Goal: Task Accomplishment & Management: Manage account settings

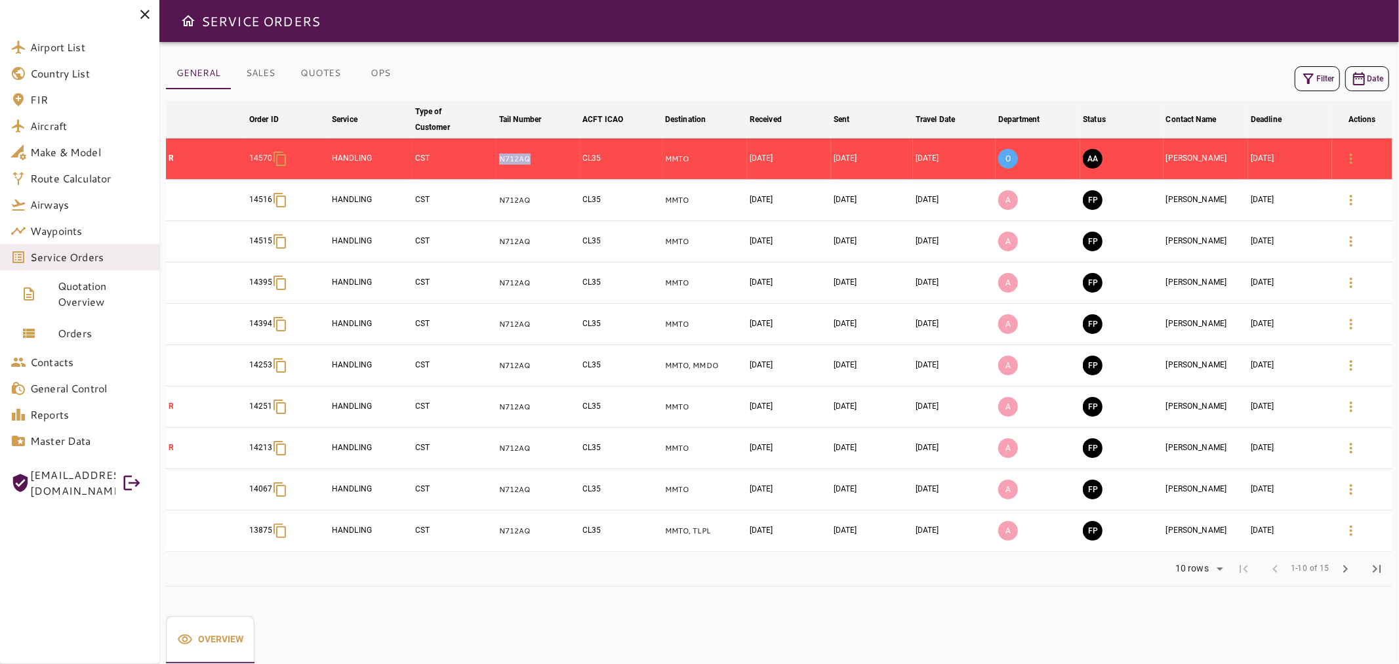
click at [146, 12] on icon at bounding box center [145, 15] width 16 height 16
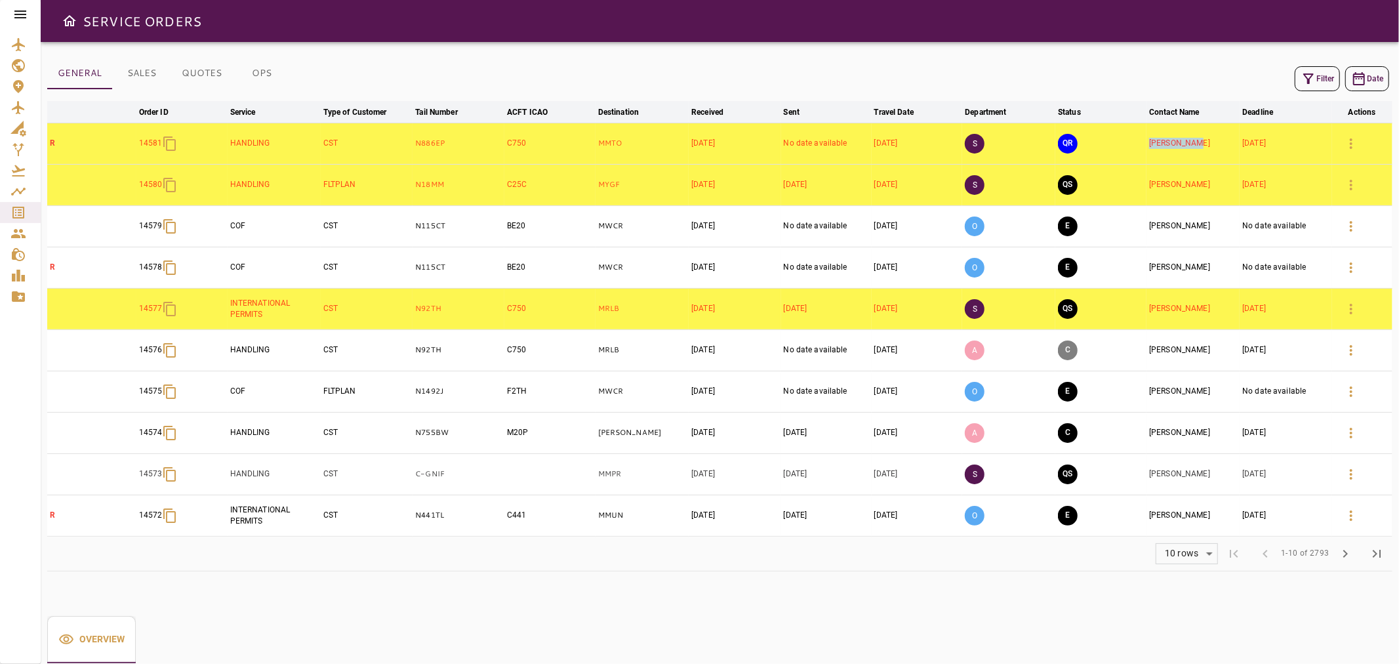
drag, startPoint x: 1211, startPoint y: 142, endPoint x: 1151, endPoint y: 146, distance: 59.9
click at [1151, 146] on td "[PERSON_NAME]" at bounding box center [1192, 143] width 93 height 41
drag, startPoint x: 435, startPoint y: 142, endPoint x: 407, endPoint y: 145, distance: 29.0
click at [407, 145] on tr "R 14581 HANDLING CST N886EP C750 MMTO Sep 18, 2025 No date available Sep 21, 20…" at bounding box center [719, 143] width 1345 height 41
copy tr "N886EP"
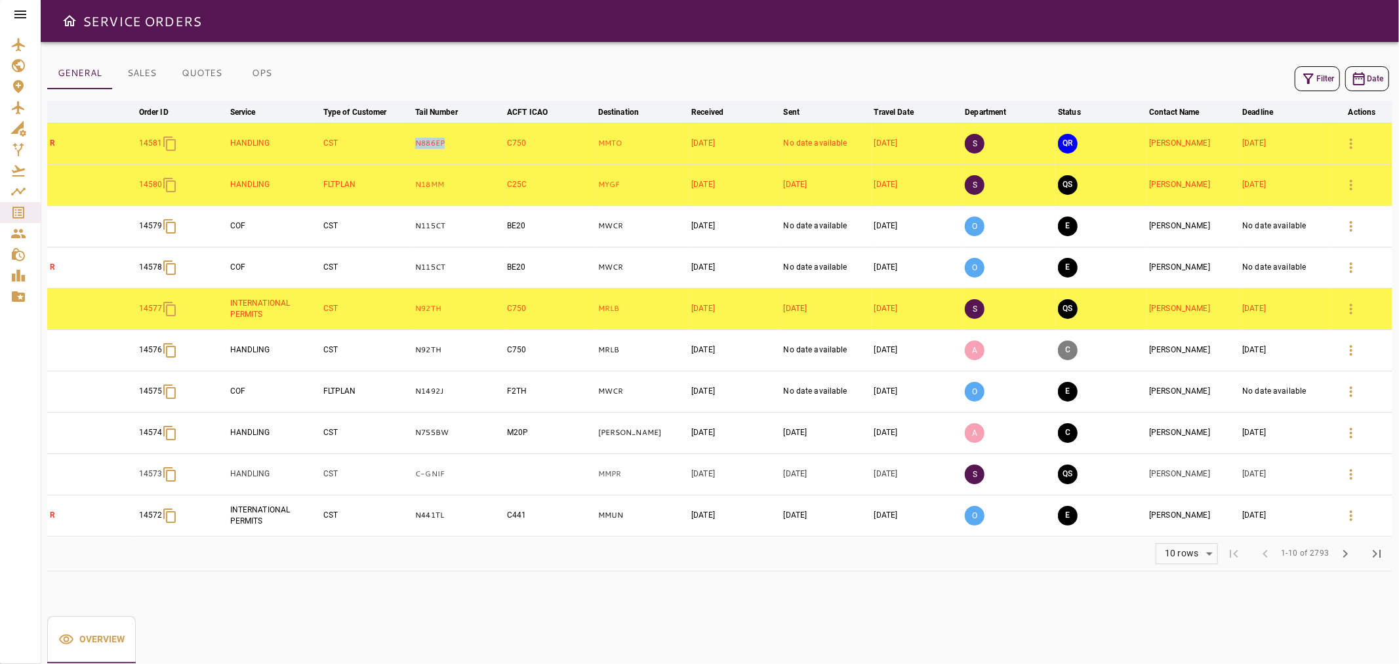
click at [1312, 77] on icon "button" at bounding box center [1308, 79] width 16 height 16
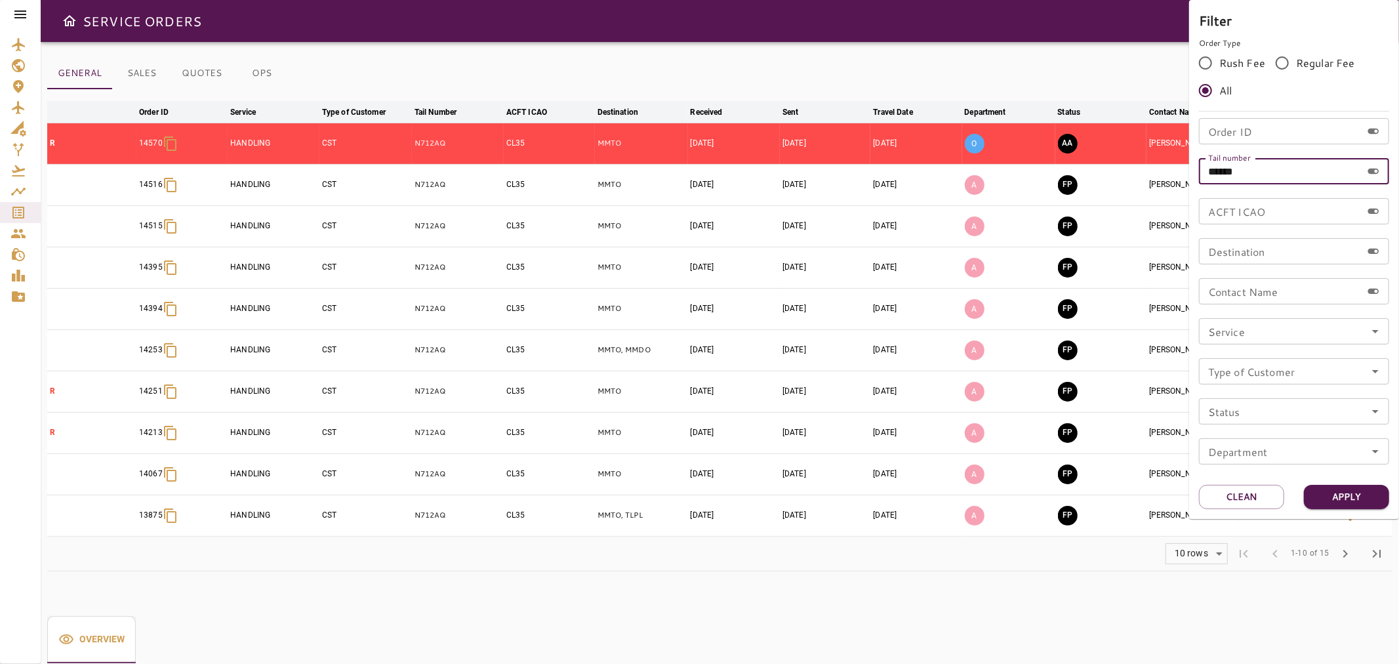
drag, startPoint x: 1266, startPoint y: 162, endPoint x: 1165, endPoint y: 171, distance: 102.0
click at [1165, 171] on div "Filter Order Type Rush Fee Regular Fee All Order ID Order ID Tail number ******…" at bounding box center [699, 332] width 1399 height 664
paste input "text"
click at [1235, 171] on input "******" at bounding box center [1280, 171] width 163 height 26
type input "******"
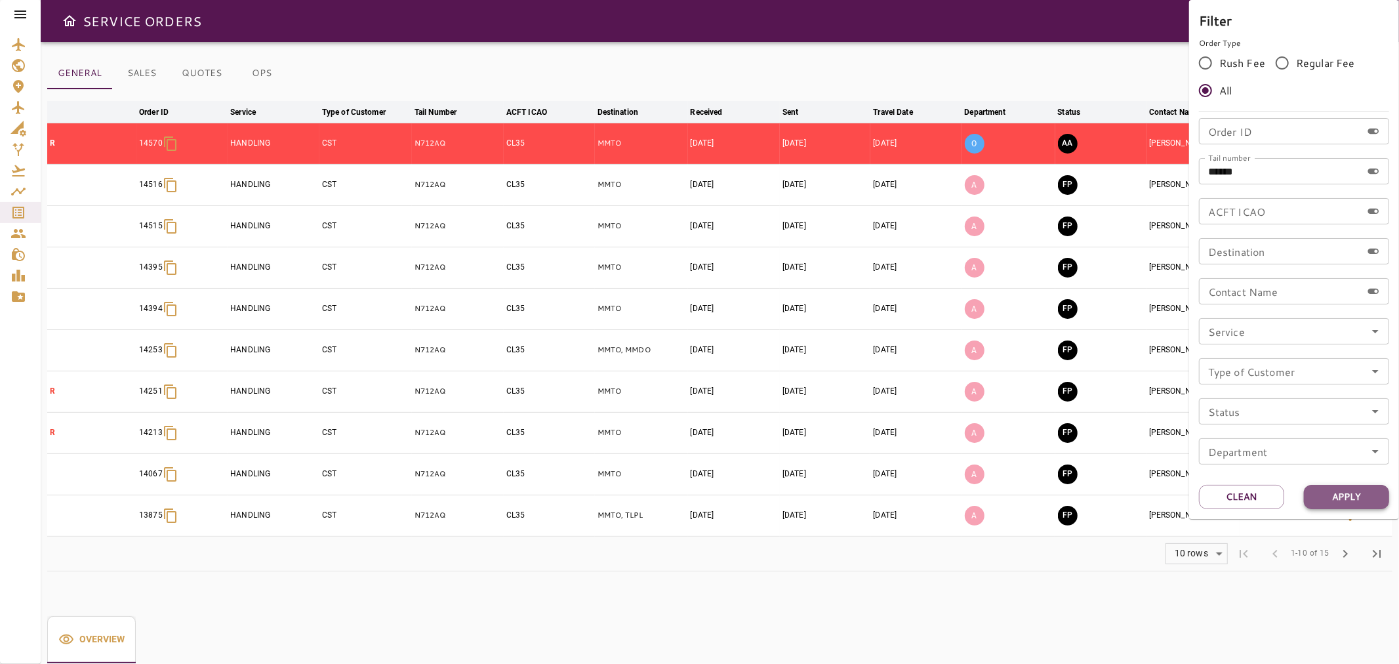
click at [1333, 489] on button "Apply" at bounding box center [1346, 497] width 85 height 24
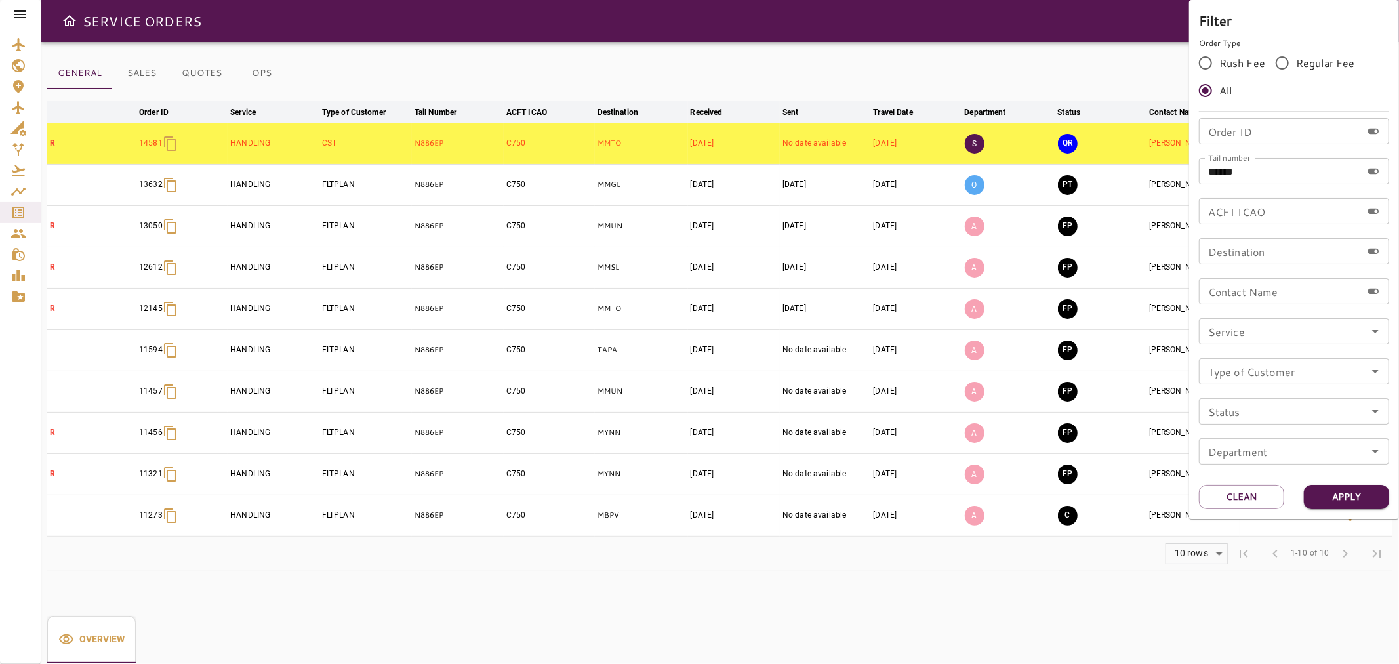
click at [1013, 54] on div at bounding box center [699, 332] width 1399 height 664
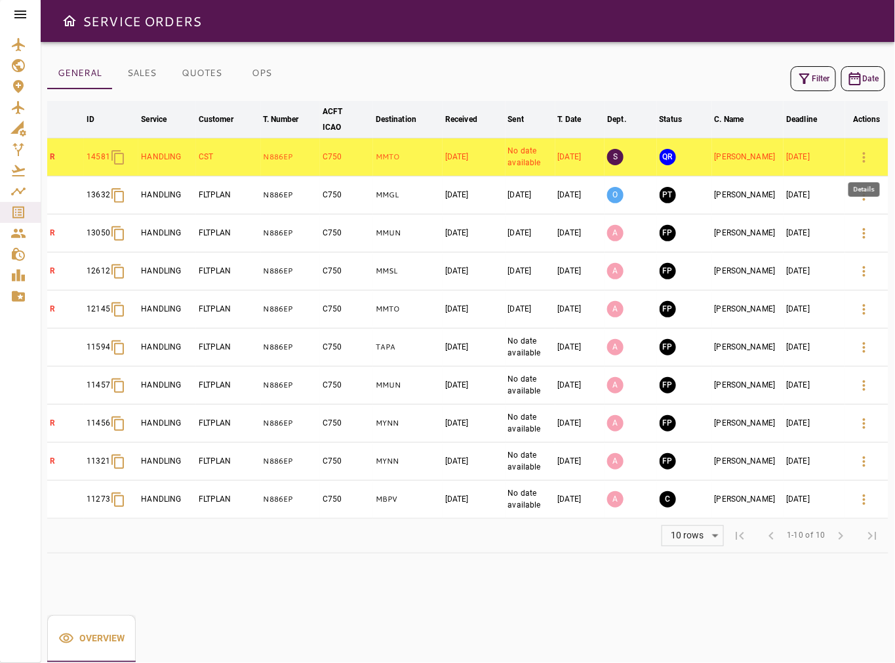
click at [871, 158] on icon "button" at bounding box center [864, 158] width 16 height 16
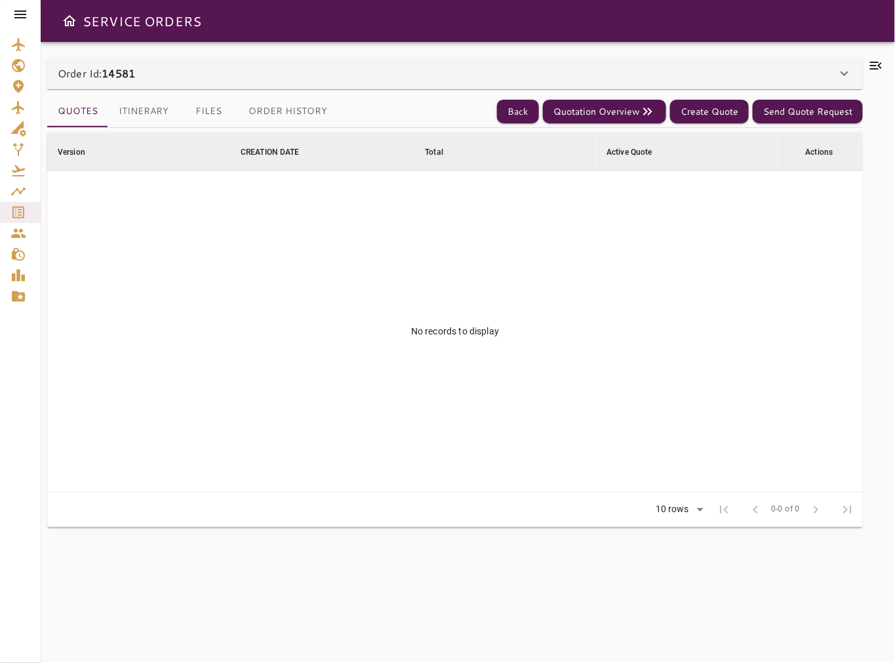
click at [201, 106] on button "Files" at bounding box center [208, 111] width 59 height 31
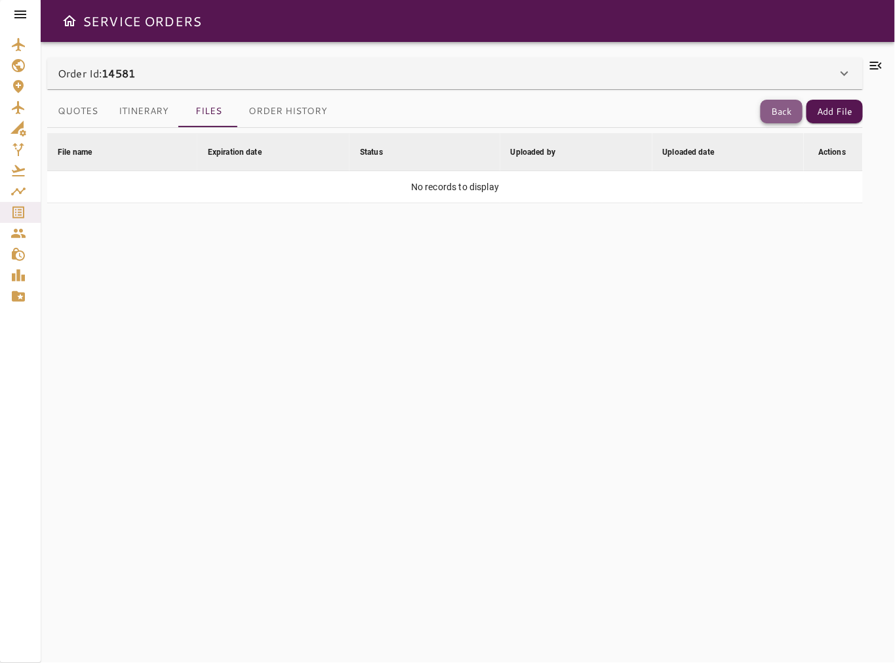
click at [771, 117] on button "Back" at bounding box center [782, 112] width 42 height 24
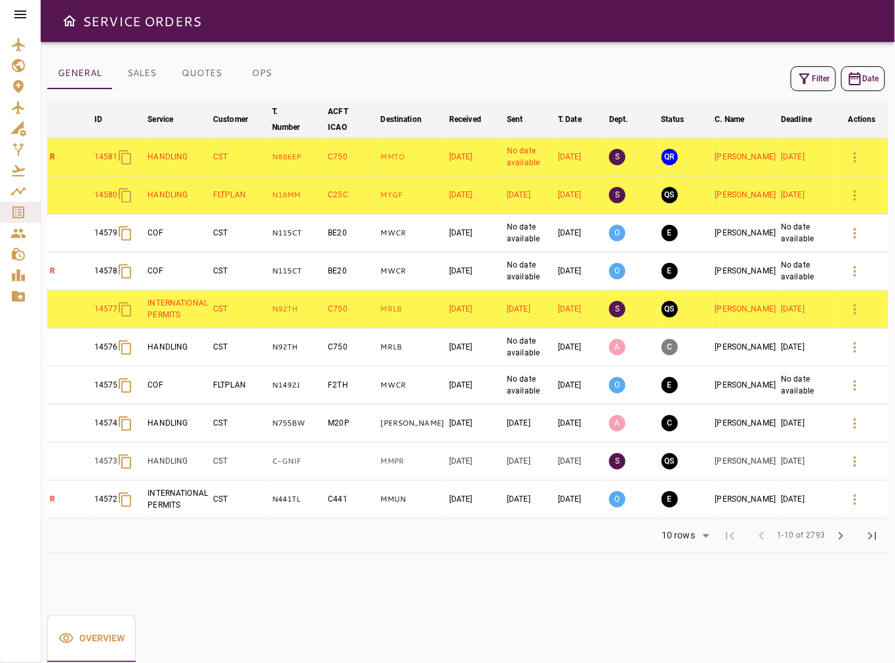
click at [824, 82] on button "Filter" at bounding box center [813, 78] width 45 height 25
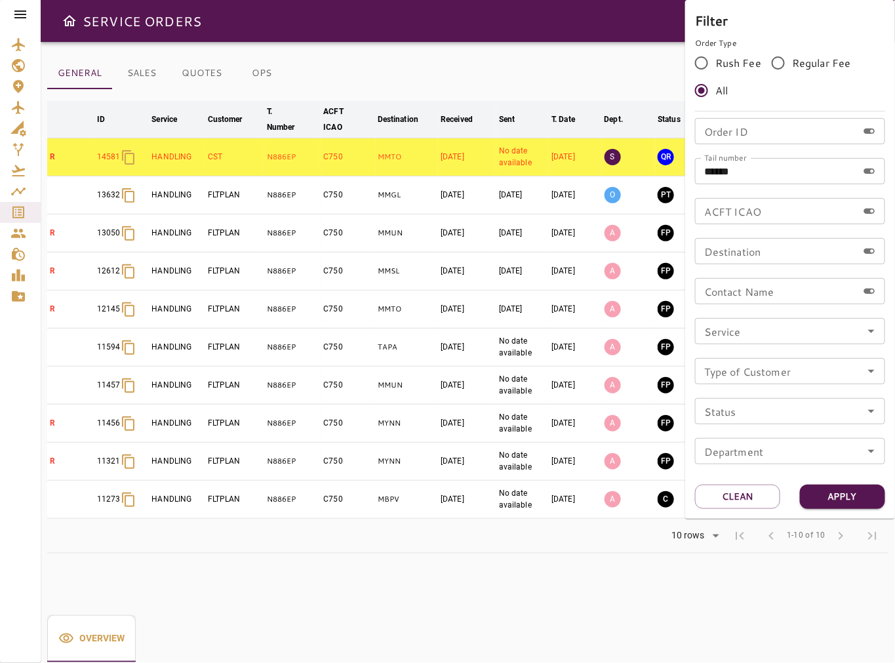
click at [587, 70] on div at bounding box center [447, 331] width 895 height 663
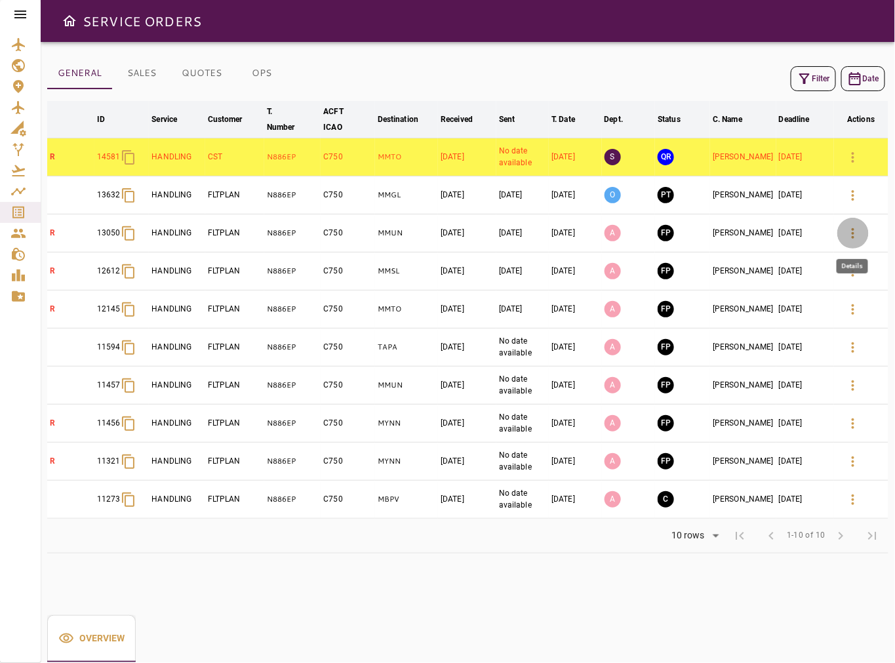
click at [851, 236] on icon "button" at bounding box center [853, 234] width 16 height 16
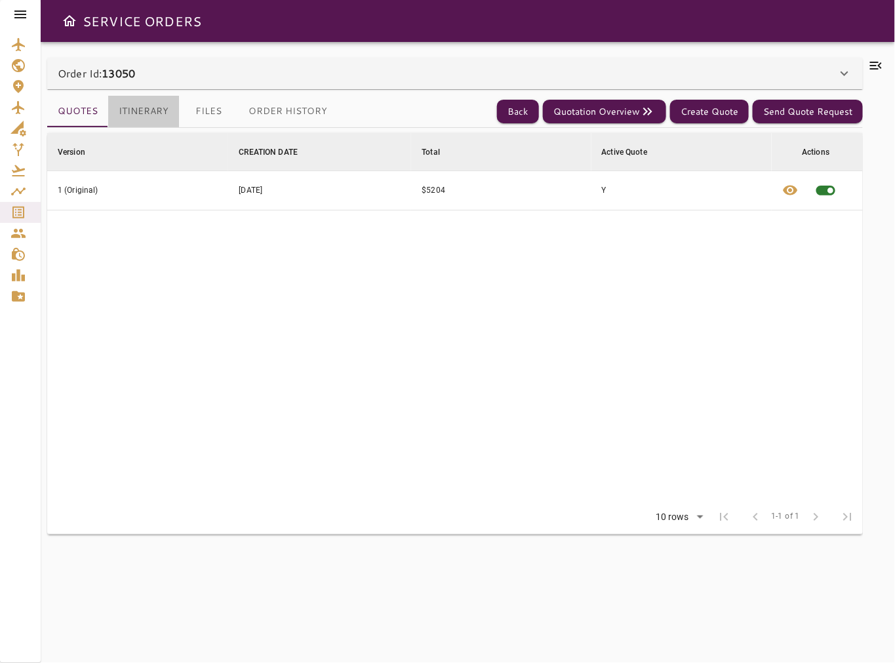
click at [150, 117] on button "Itinerary" at bounding box center [143, 111] width 71 height 31
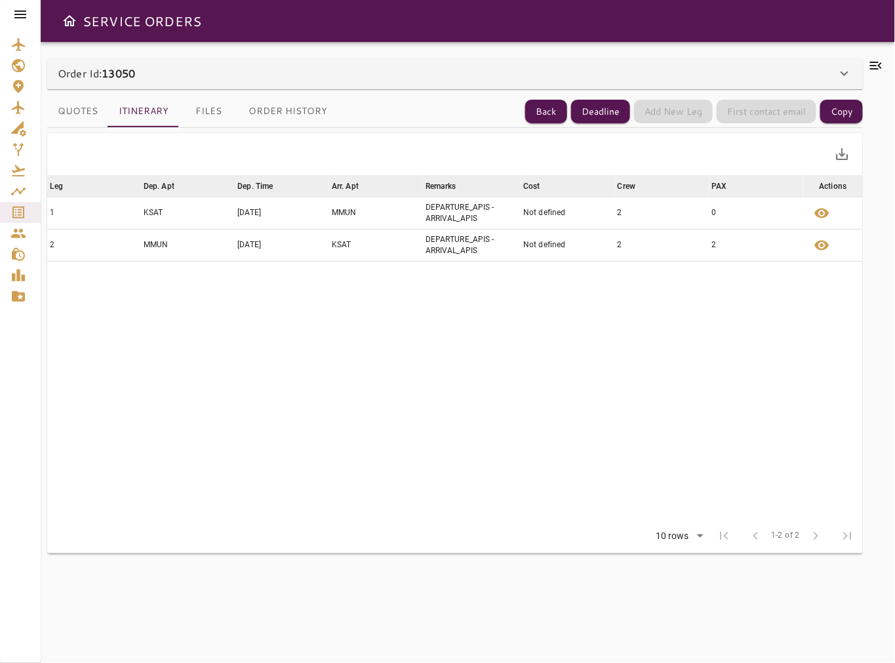
click at [208, 115] on button "Files" at bounding box center [208, 111] width 59 height 31
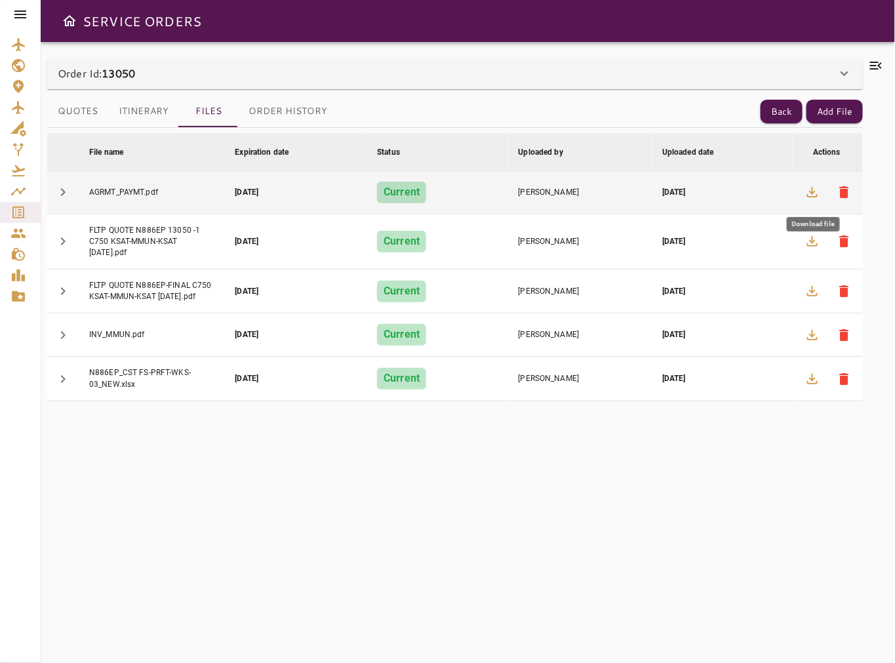
click at [820, 190] on icon "button" at bounding box center [813, 192] width 16 height 16
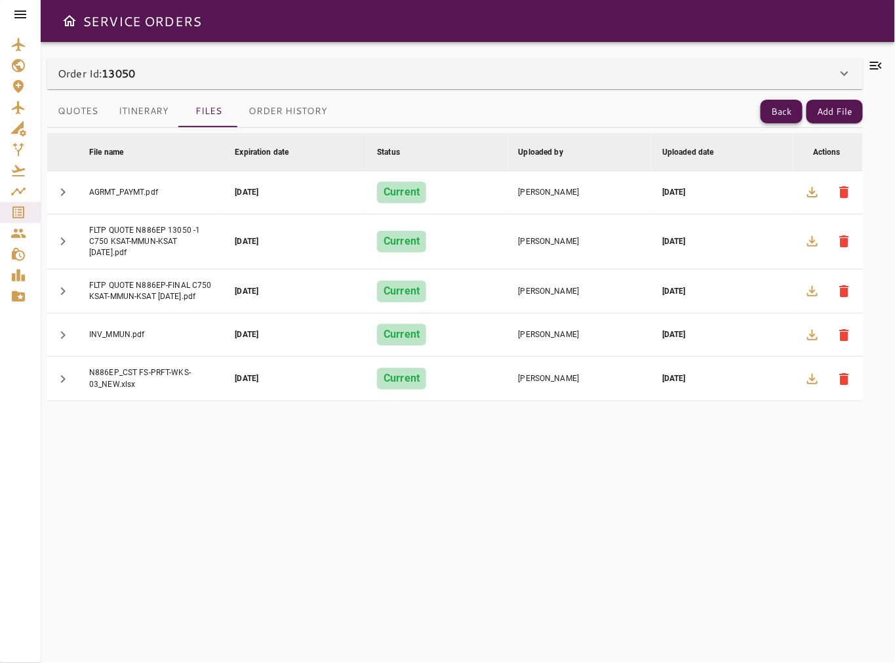
click at [787, 108] on button "Back" at bounding box center [782, 112] width 42 height 24
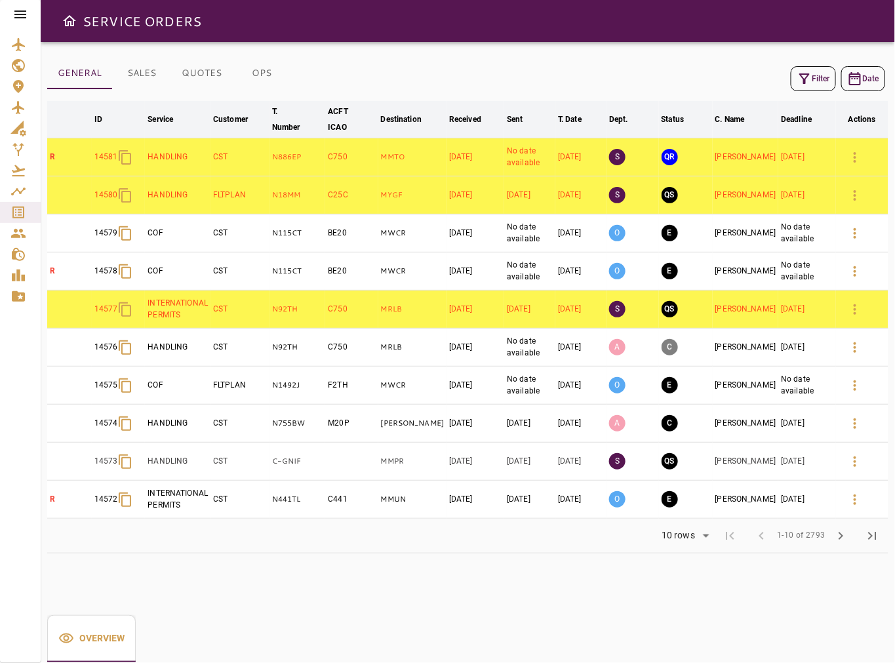
click at [814, 81] on button "Filter" at bounding box center [813, 78] width 45 height 25
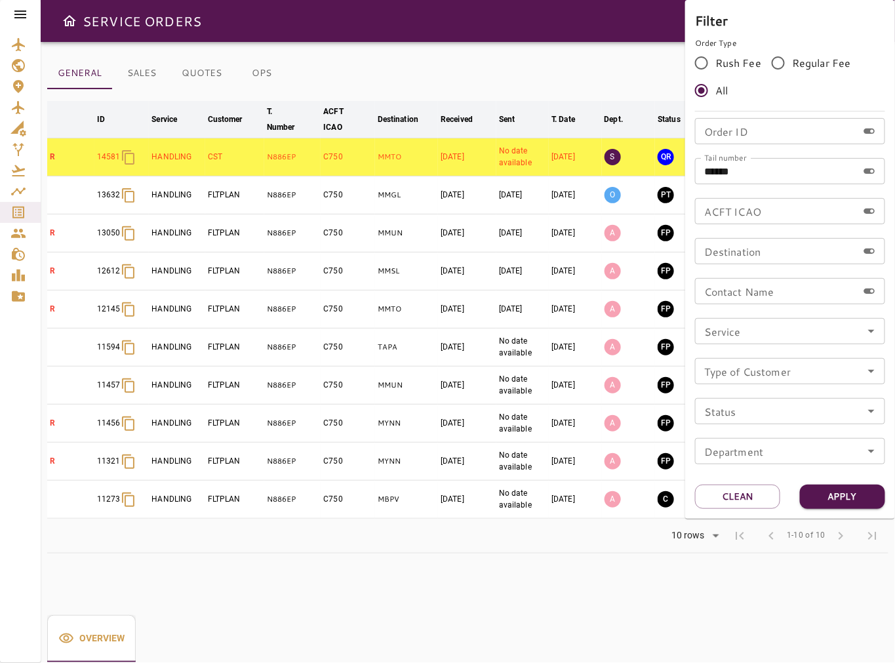
click at [532, 67] on div at bounding box center [447, 331] width 895 height 663
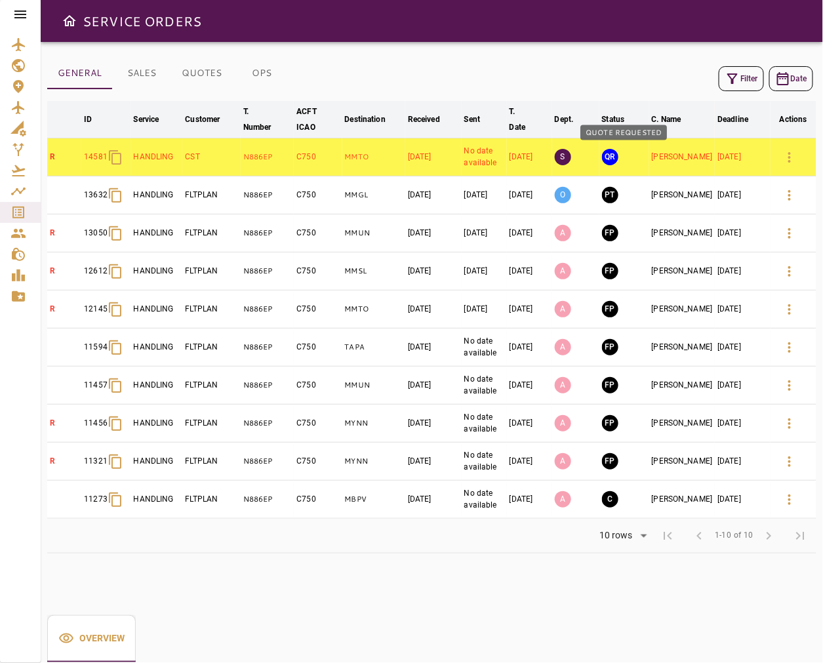
click at [618, 156] on button "QR" at bounding box center [610, 157] width 16 height 16
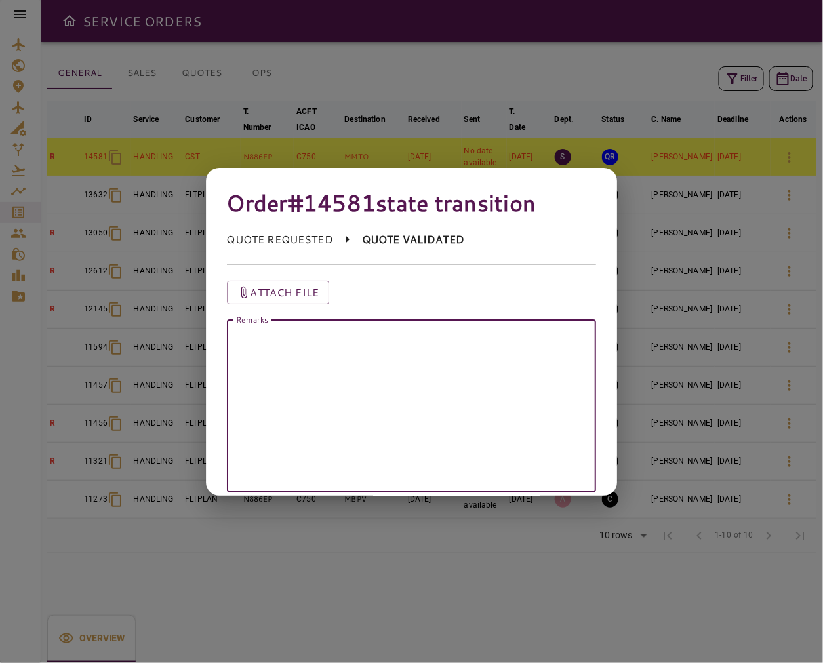
click at [529, 339] on textarea "Remarks" at bounding box center [411, 406] width 351 height 151
type textarea "*"
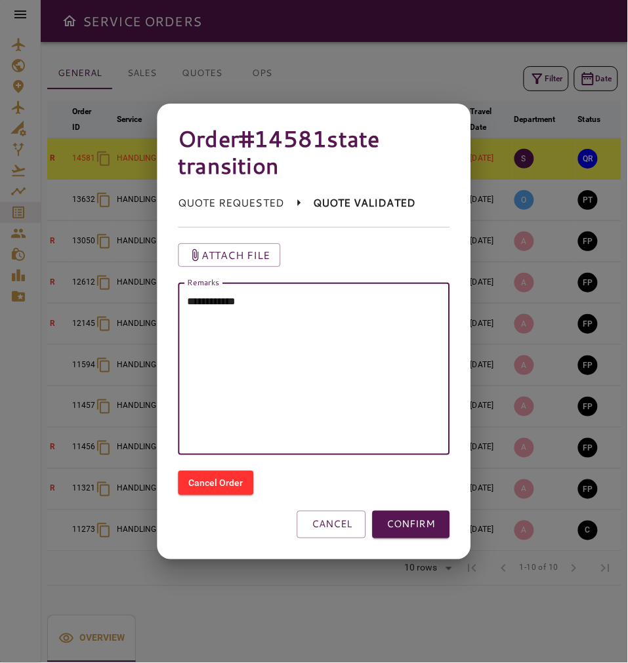
click at [299, 308] on textarea "**********" at bounding box center [314, 369] width 254 height 151
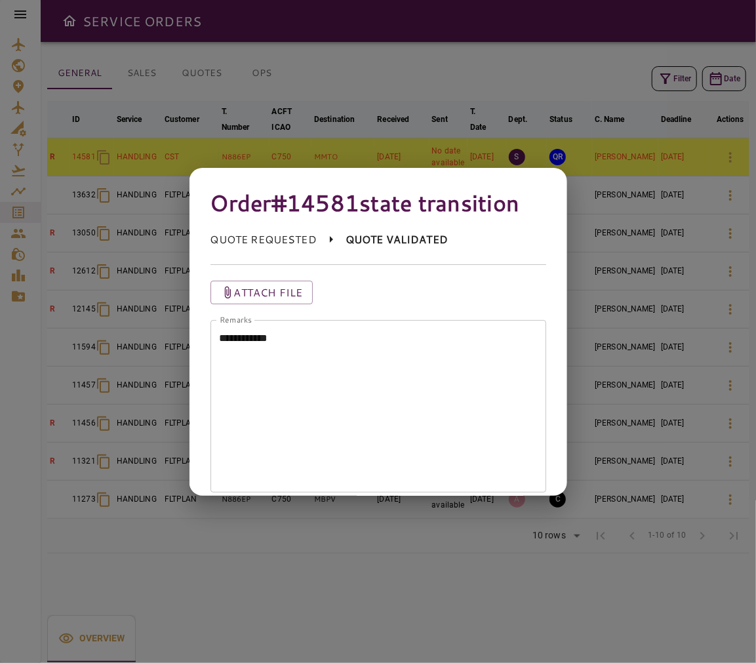
drag, startPoint x: 751, startPoint y: 231, endPoint x: 700, endPoint y: 228, distance: 50.6
click at [700, 228] on div at bounding box center [378, 331] width 756 height 663
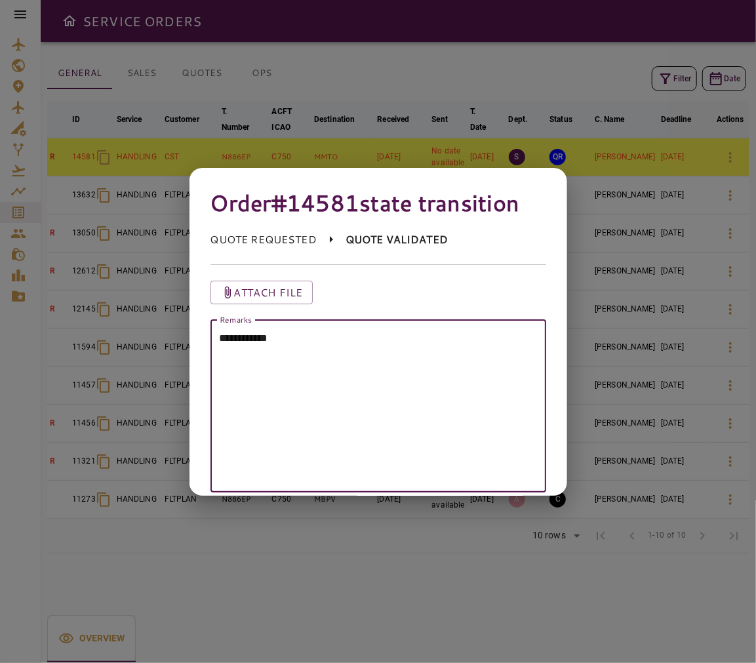
click at [435, 333] on textarea "**********" at bounding box center [372, 406] width 307 height 151
drag, startPoint x: 500, startPoint y: 344, endPoint x: 354, endPoint y: 348, distance: 146.3
click at [354, 345] on textarea "**********" at bounding box center [372, 406] width 307 height 151
drag, startPoint x: 435, startPoint y: 339, endPoint x: 374, endPoint y: 350, distance: 61.9
click at [374, 349] on textarea "**********" at bounding box center [372, 406] width 307 height 151
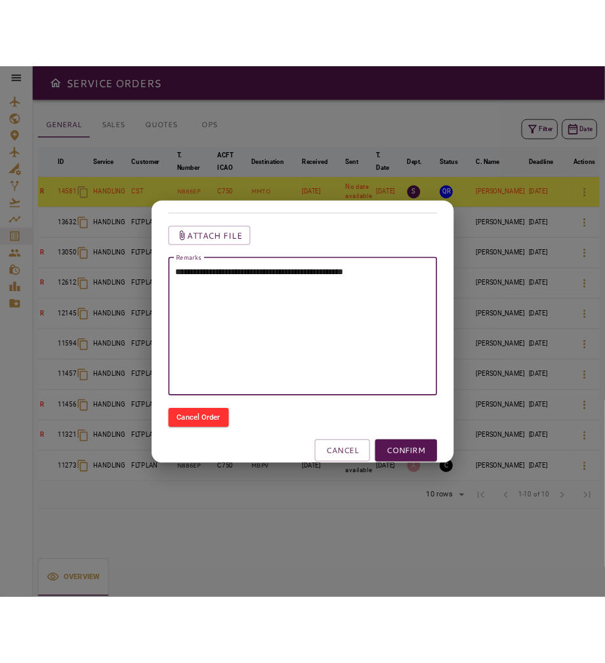
scroll to position [101, 0]
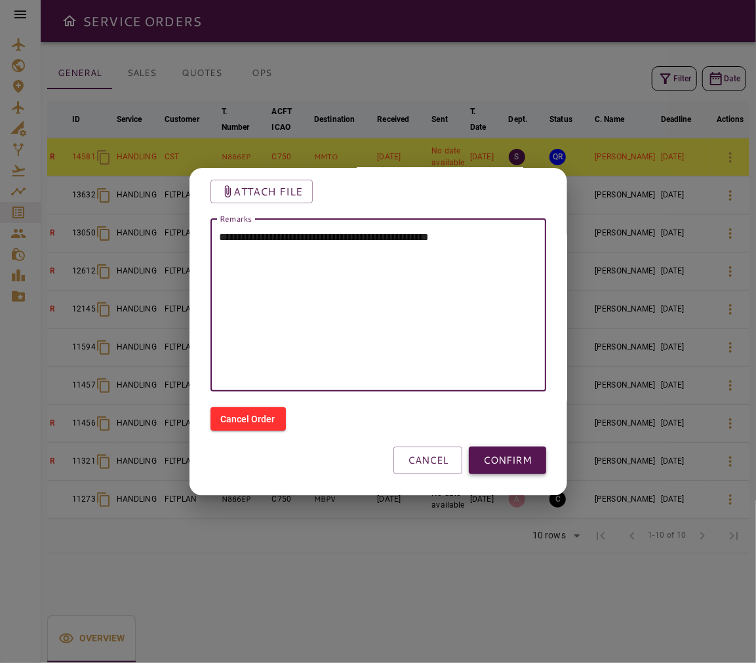
type textarea "**********"
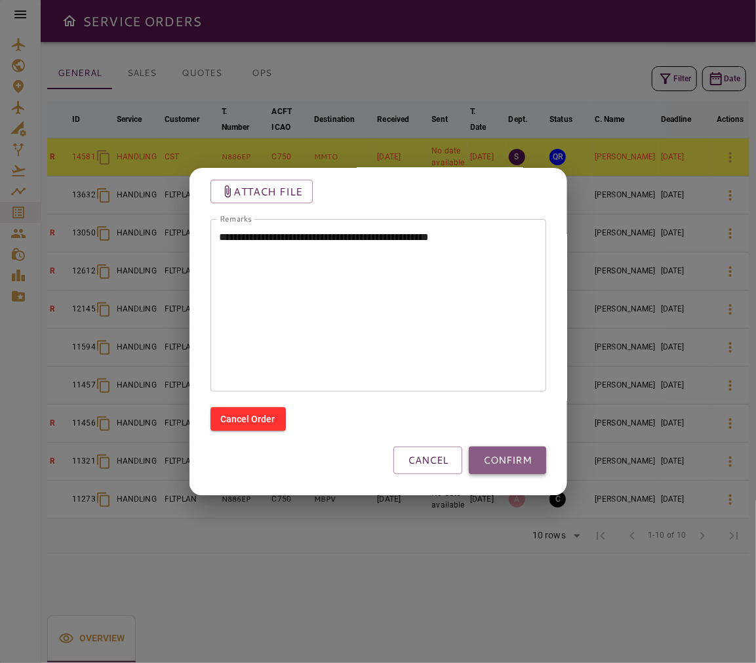
click at [485, 462] on button "CONFIRM" at bounding box center [507, 461] width 77 height 28
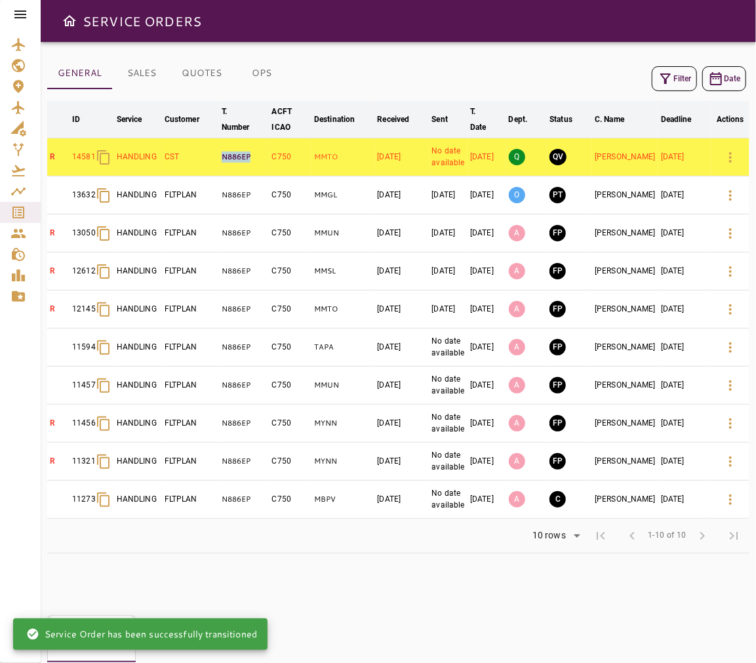
drag, startPoint x: 218, startPoint y: 160, endPoint x: 261, endPoint y: 161, distance: 43.3
click at [261, 161] on tr "R 14581 HANDLING CST N886EP C750 MMTO Sep 18, 2025 No date available Sep 21, 20…" at bounding box center [398, 157] width 702 height 38
copy tr "N886EP"
click at [742, 8] on div "SERVICE ORDERS" at bounding box center [398, 21] width 715 height 42
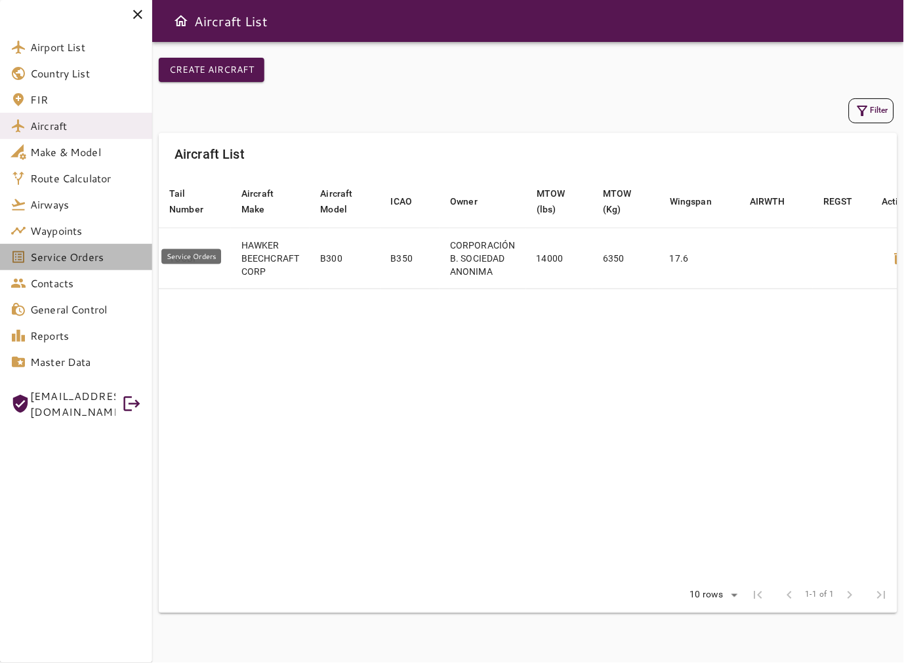
click at [119, 261] on span "Service Orders" at bounding box center [85, 257] width 111 height 16
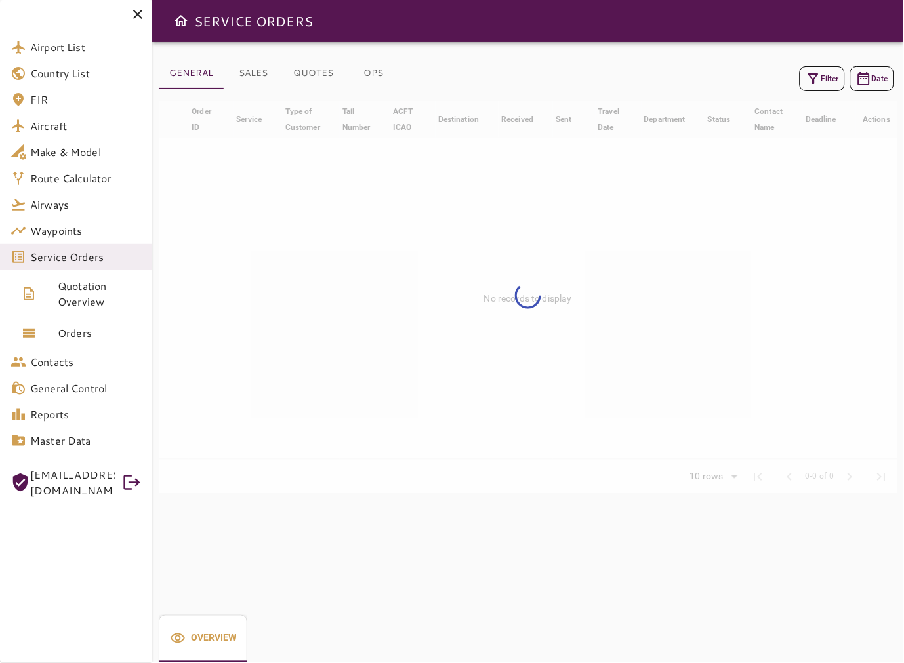
click at [138, 12] on icon at bounding box center [138, 15] width 16 height 16
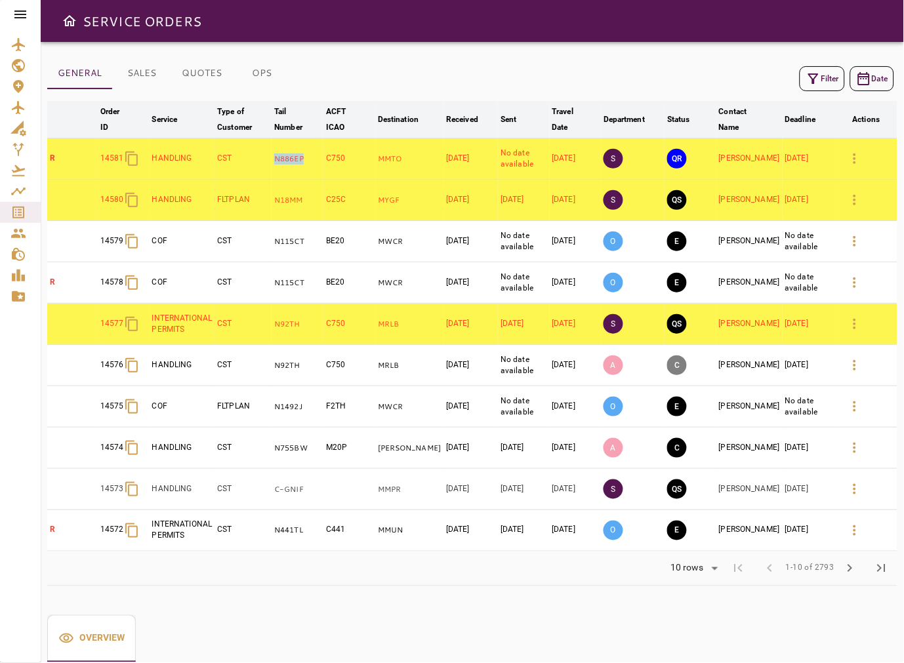
drag, startPoint x: 311, startPoint y: 161, endPoint x: 277, endPoint y: 165, distance: 35.1
click at [277, 165] on td "N886EP" at bounding box center [297, 158] width 52 height 41
copy p "N886EP"
click at [828, 76] on button "Filter" at bounding box center [821, 78] width 45 height 25
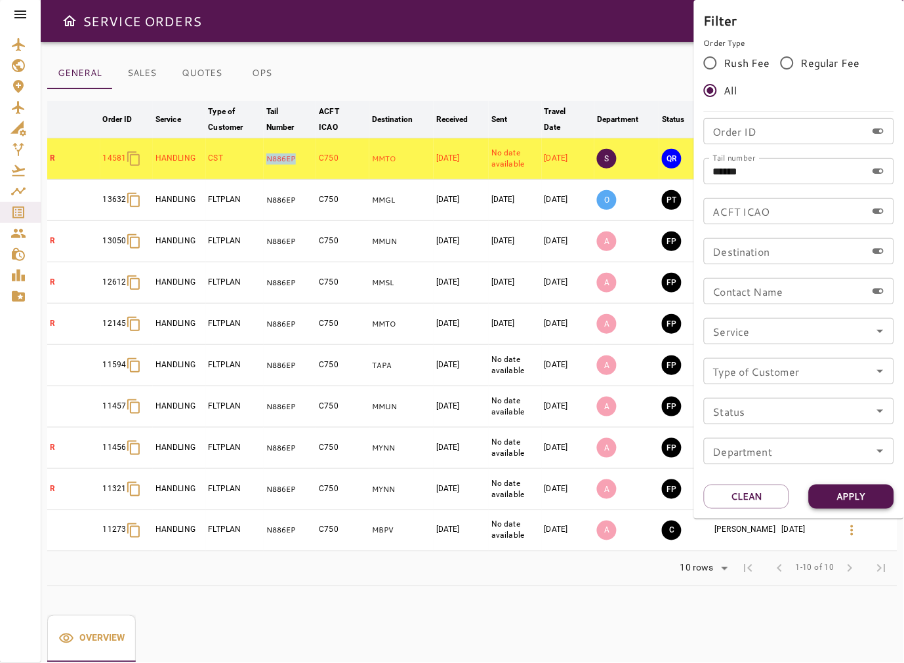
click at [886, 493] on button "Apply" at bounding box center [851, 497] width 85 height 24
click at [405, 56] on div at bounding box center [452, 331] width 904 height 663
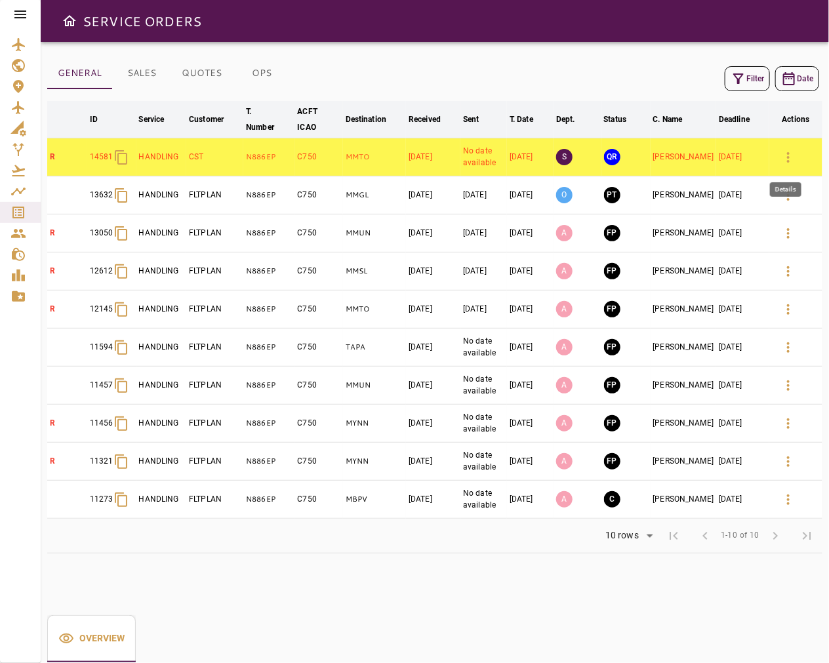
click at [787, 160] on icon "button" at bounding box center [788, 157] width 3 height 10
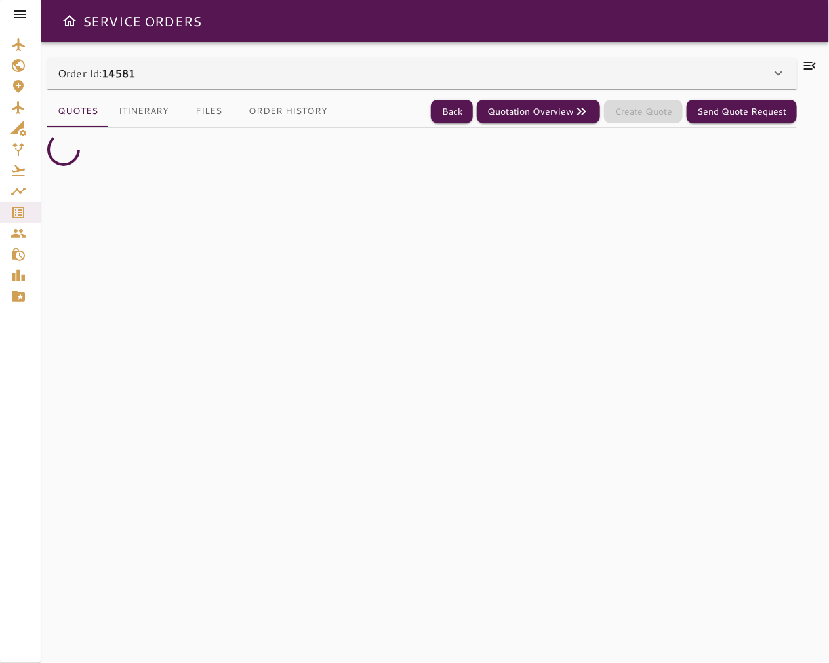
click at [809, 72] on icon at bounding box center [810, 66] width 16 height 16
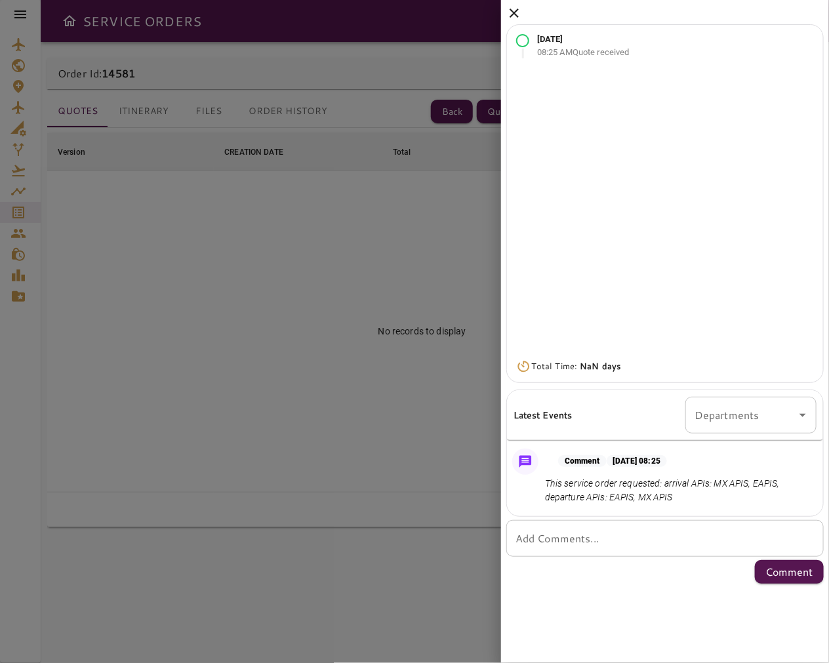
click at [514, 13] on icon at bounding box center [514, 13] width 9 height 9
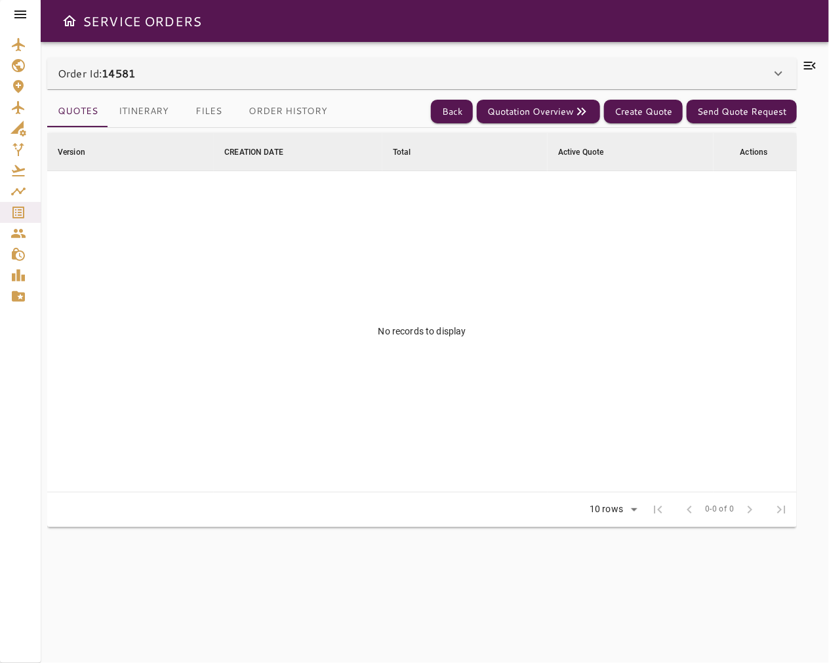
click at [186, 71] on div "Order Id: 14581" at bounding box center [414, 74] width 713 height 16
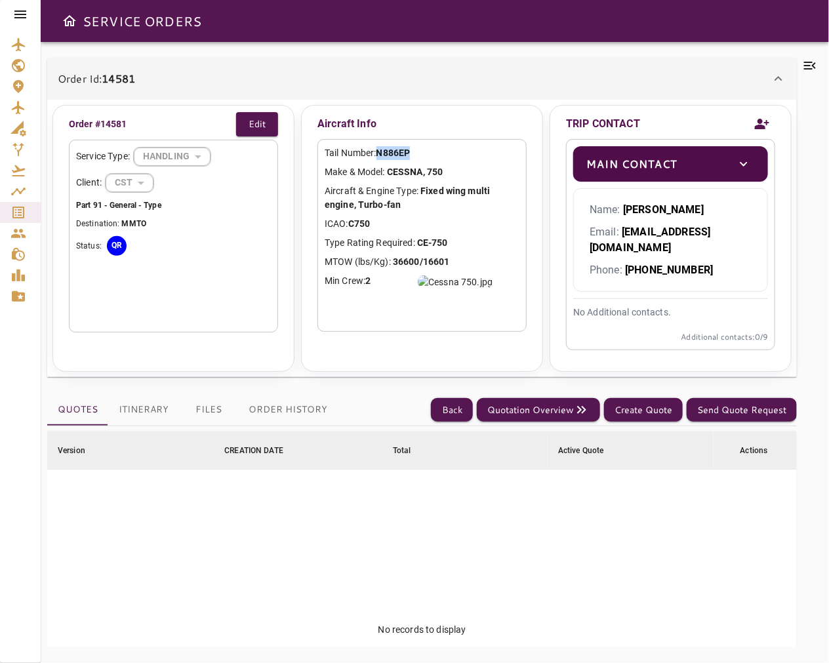
drag, startPoint x: 418, startPoint y: 152, endPoint x: 381, endPoint y: 153, distance: 36.7
click at [381, 153] on p "Tail Number: N886EP" at bounding box center [422, 153] width 195 height 14
copy b "N886EP"
click at [209, 75] on div "Order Id: 14581" at bounding box center [414, 79] width 713 height 16
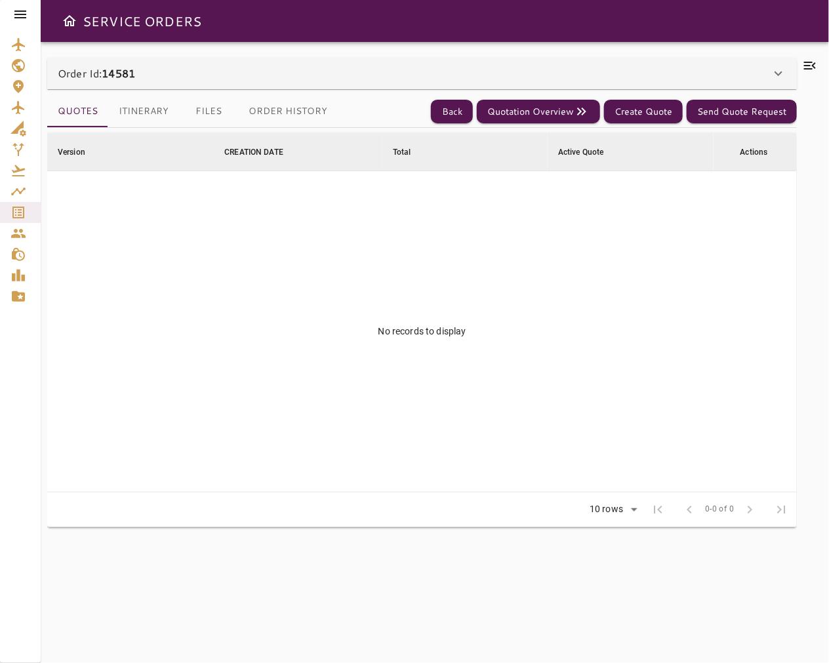
click at [226, 58] on div "Order Id: 14581" at bounding box center [422, 73] width 750 height 31
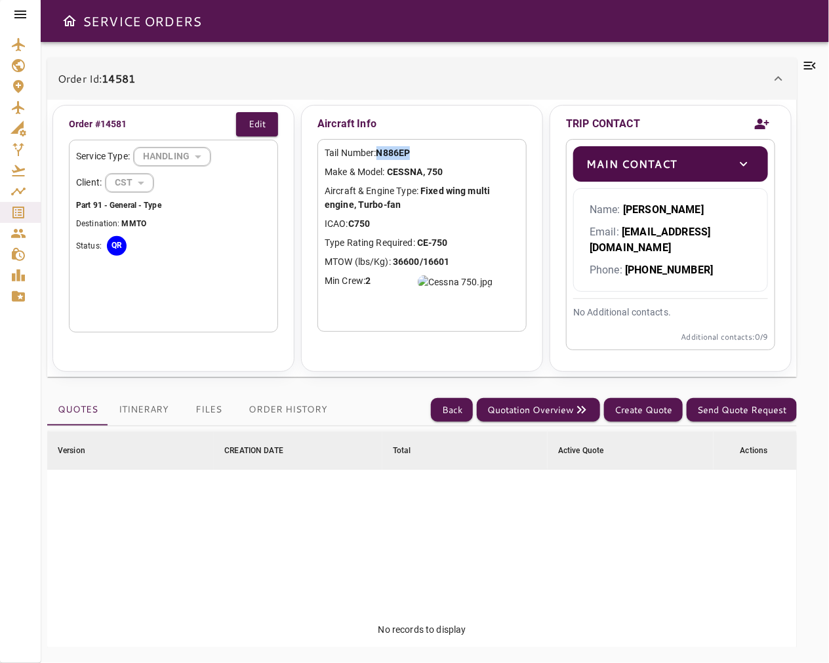
click at [423, 148] on p "Tail Number: N886EP" at bounding box center [422, 153] width 195 height 14
drag, startPoint x: 423, startPoint y: 151, endPoint x: 380, endPoint y: 151, distance: 42.6
click at [380, 151] on p "Tail Number: N886EP" at bounding box center [422, 153] width 195 height 14
copy b "N886EP"
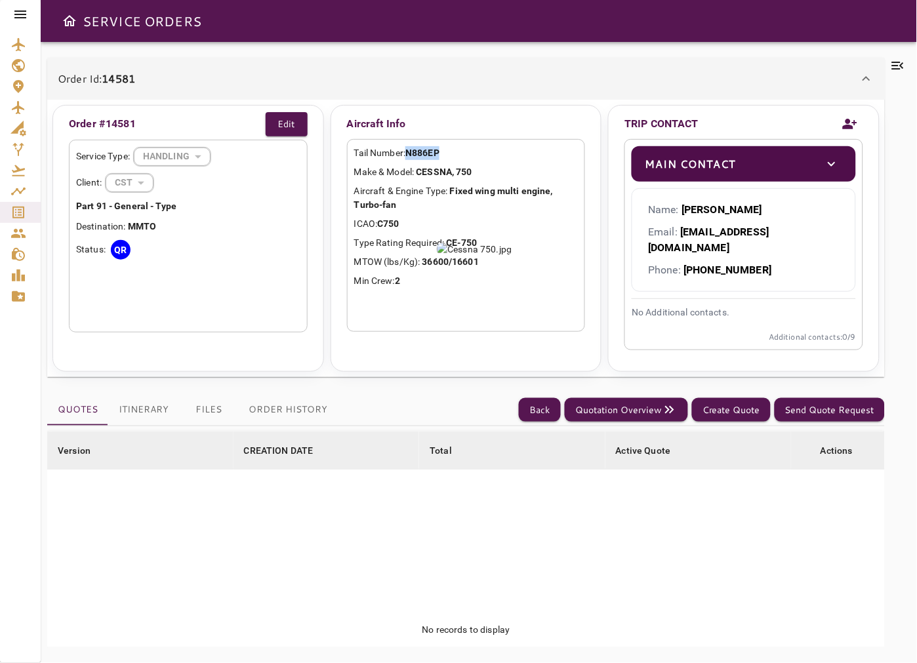
click at [16, 12] on icon at bounding box center [20, 15] width 16 height 16
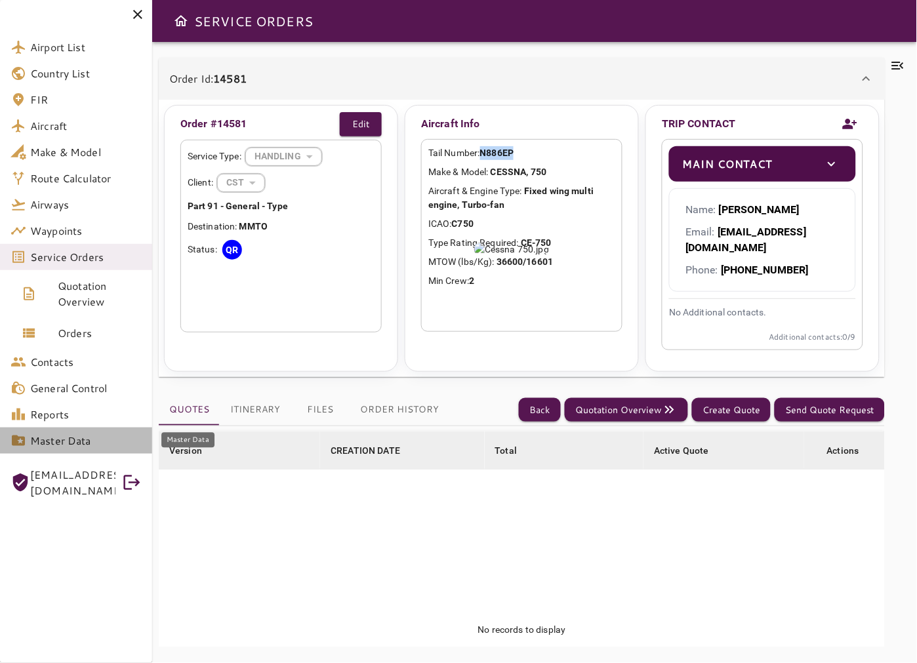
click at [96, 447] on span "Master Data" at bounding box center [85, 441] width 111 height 16
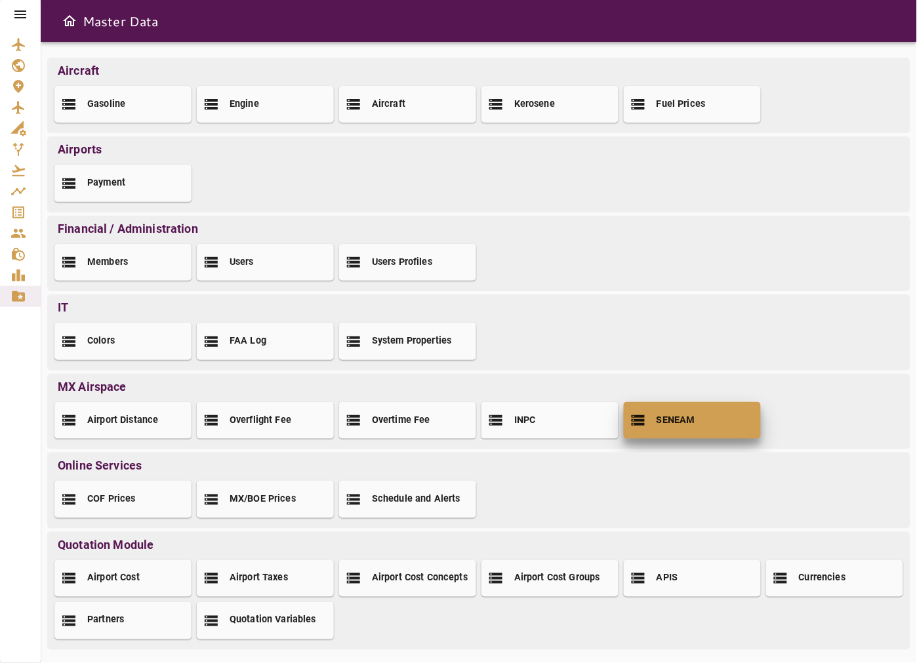
click at [665, 424] on h2 "SENEAM" at bounding box center [675, 421] width 39 height 14
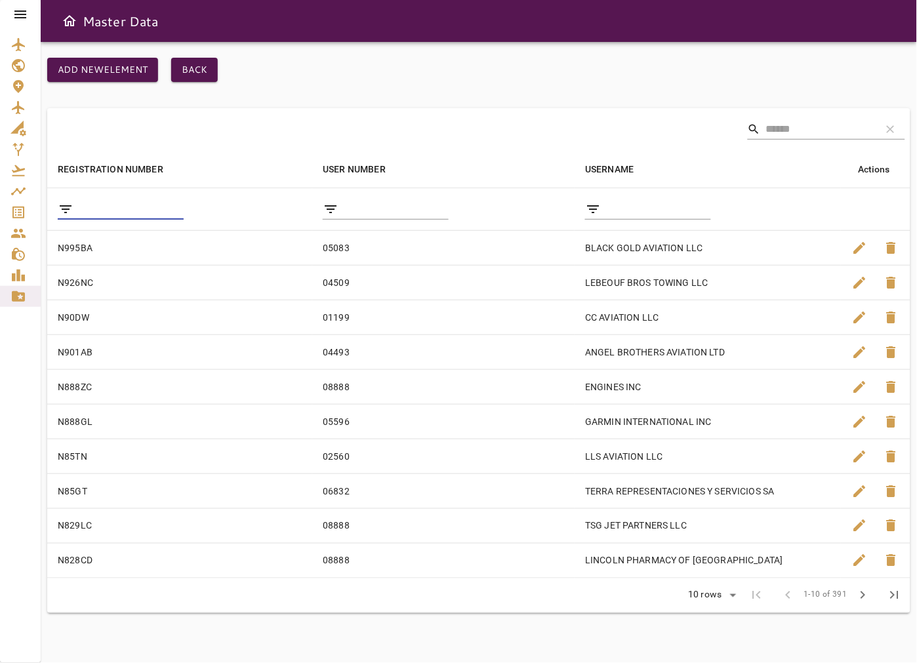
click at [132, 210] on input "filter data by REGISTRATION NUMBER" at bounding box center [131, 209] width 105 height 21
paste input "******"
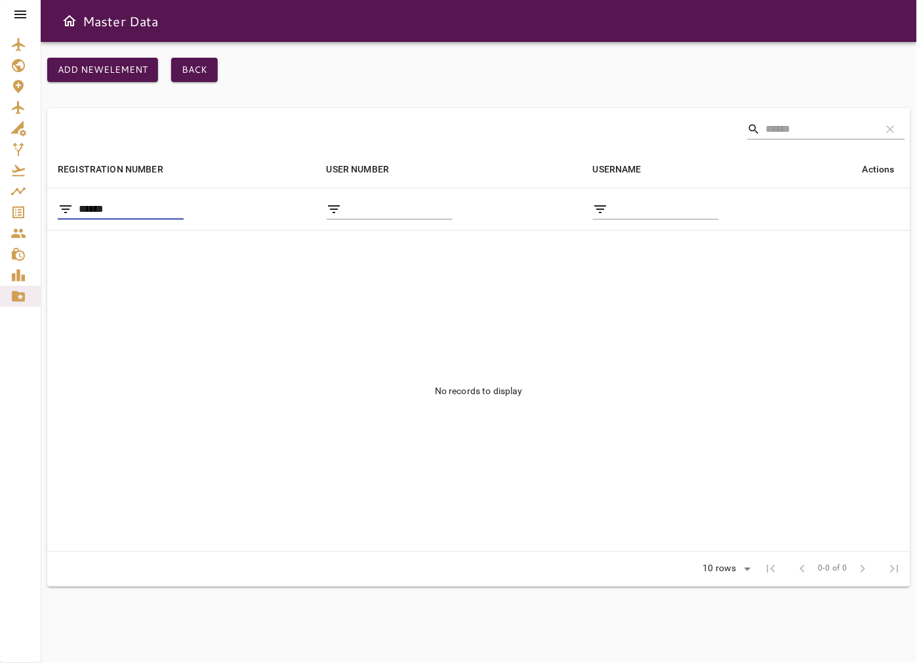
click at [80, 212] on input "******" at bounding box center [131, 209] width 105 height 21
type input "*****"
click at [184, 212] on input "*****" at bounding box center [131, 209] width 105 height 21
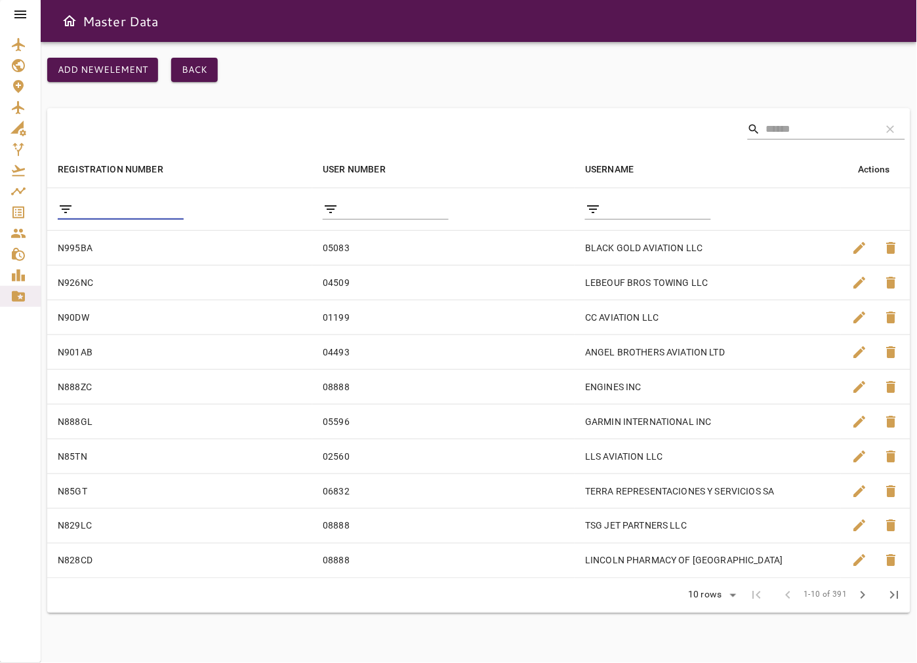
click at [118, 214] on input "filter data by REGISTRATION NUMBER" at bounding box center [131, 209] width 105 height 21
paste input "******"
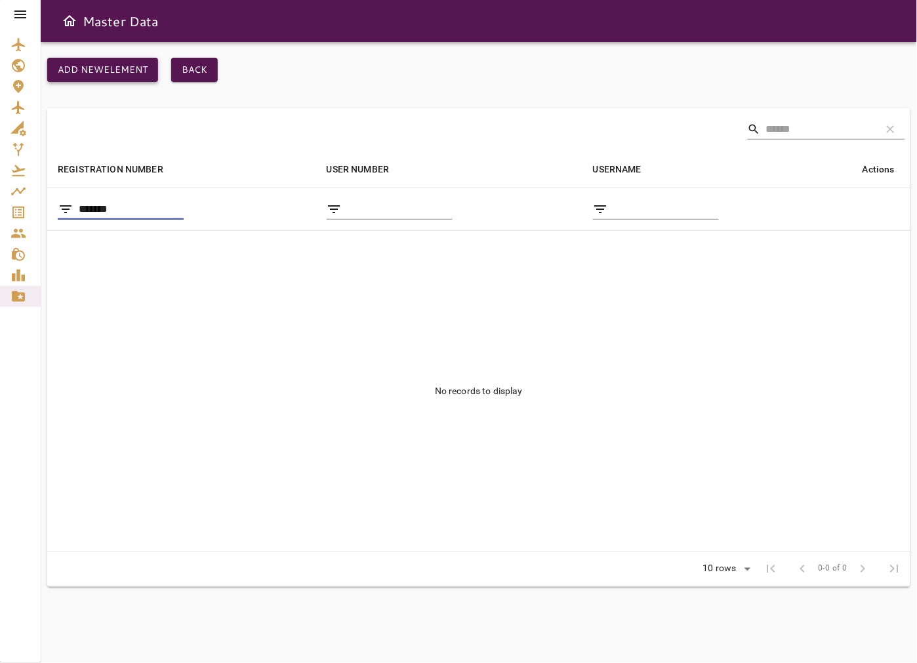
type input "******"
click at [106, 64] on button "Add new element" at bounding box center [102, 70] width 111 height 24
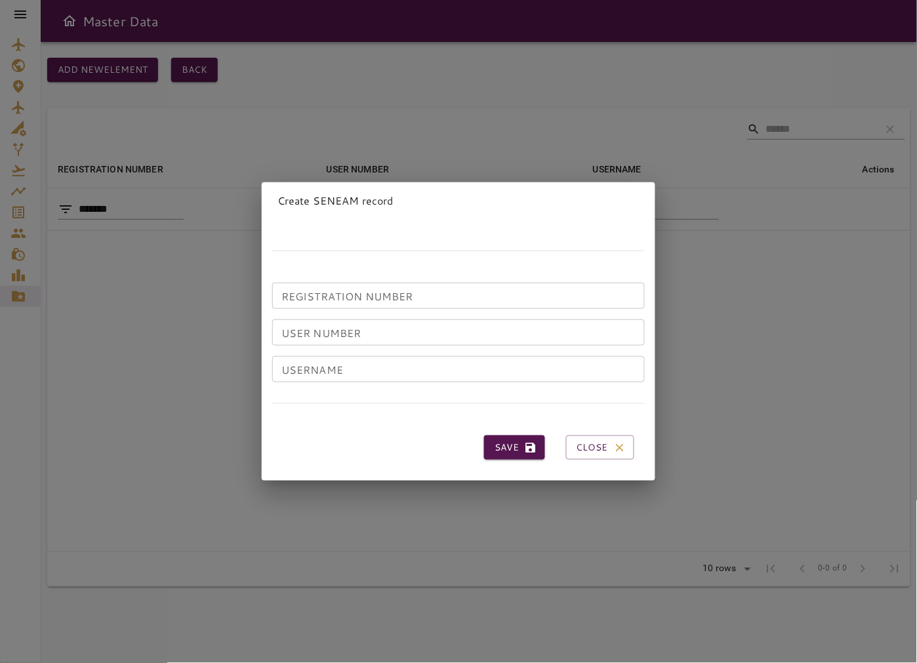
click at [325, 291] on input "REGISTRATION NUMBER" at bounding box center [458, 296] width 372 height 26
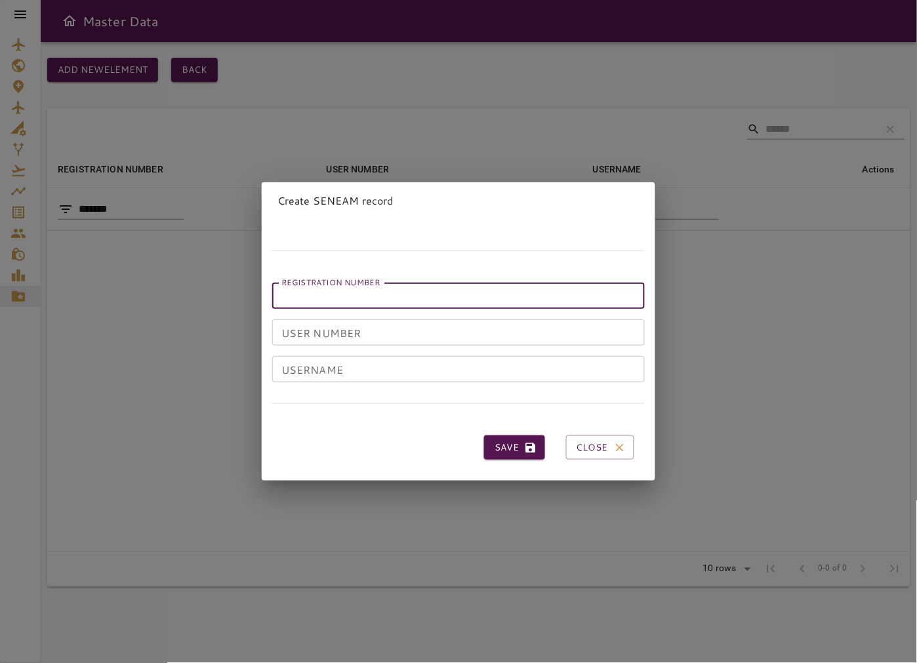
paste input "******"
click at [285, 291] on input "******" at bounding box center [458, 296] width 372 height 26
type input "******"
click at [312, 324] on div "USER NUMBER USER NUMBER" at bounding box center [458, 332] width 372 height 26
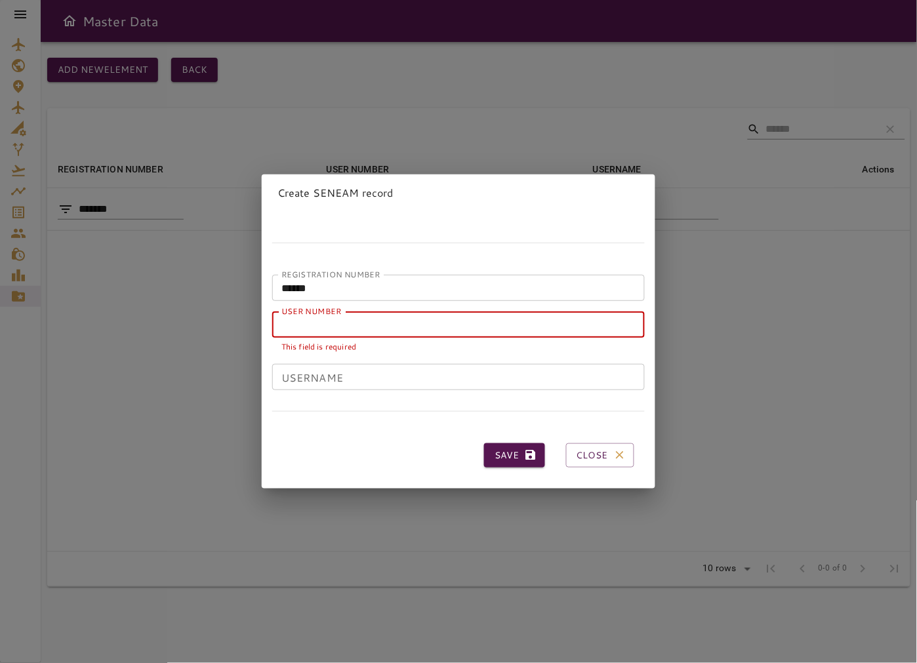
paste input "*****"
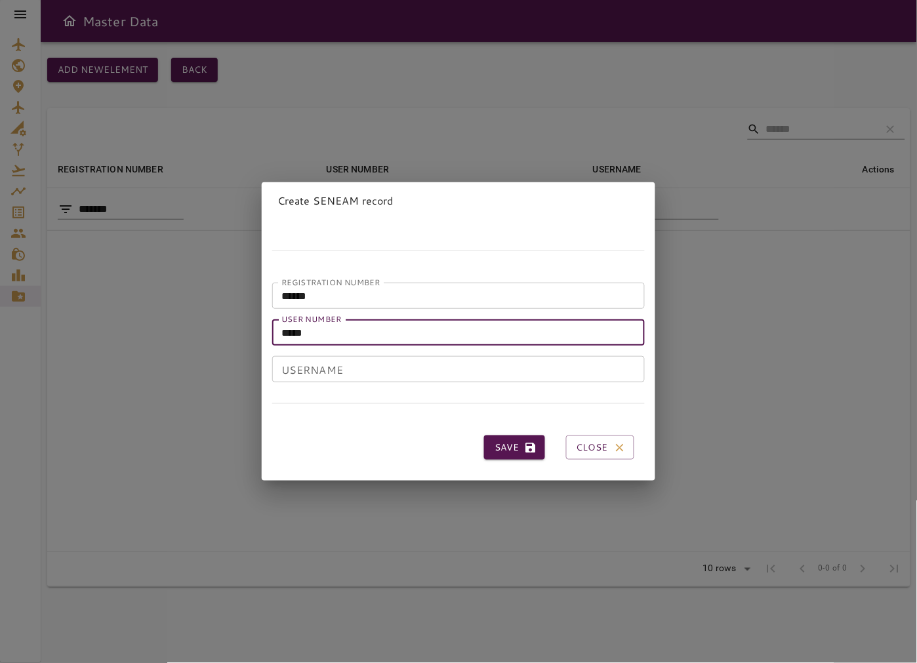
type input "*****"
click at [401, 365] on input "USERNAME" at bounding box center [458, 369] width 372 height 26
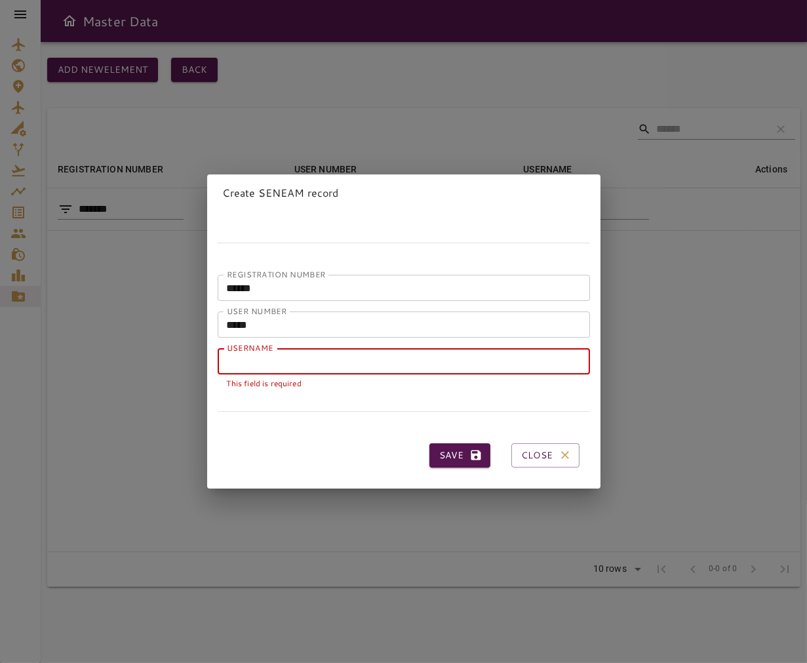
paste input "**********"
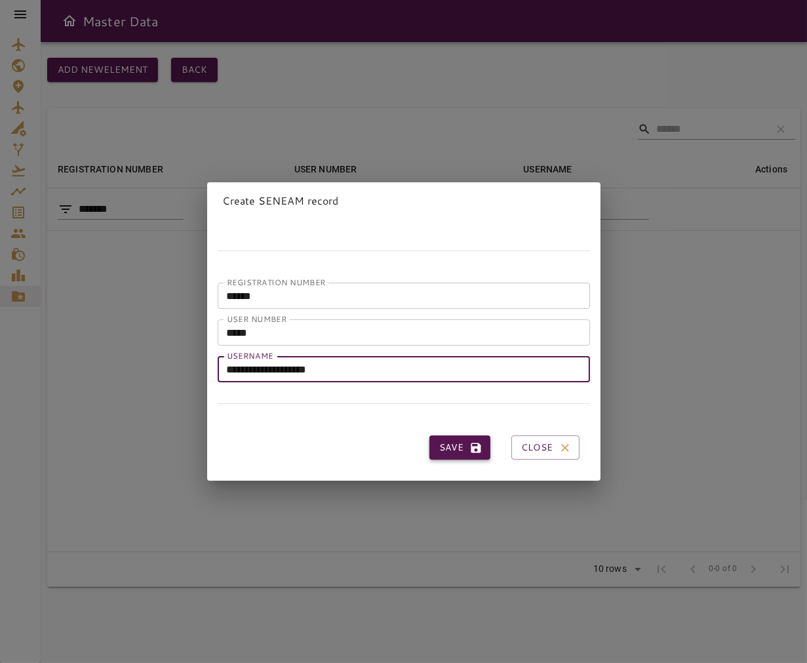
type input "**********"
click at [436, 437] on button "Save" at bounding box center [460, 447] width 61 height 24
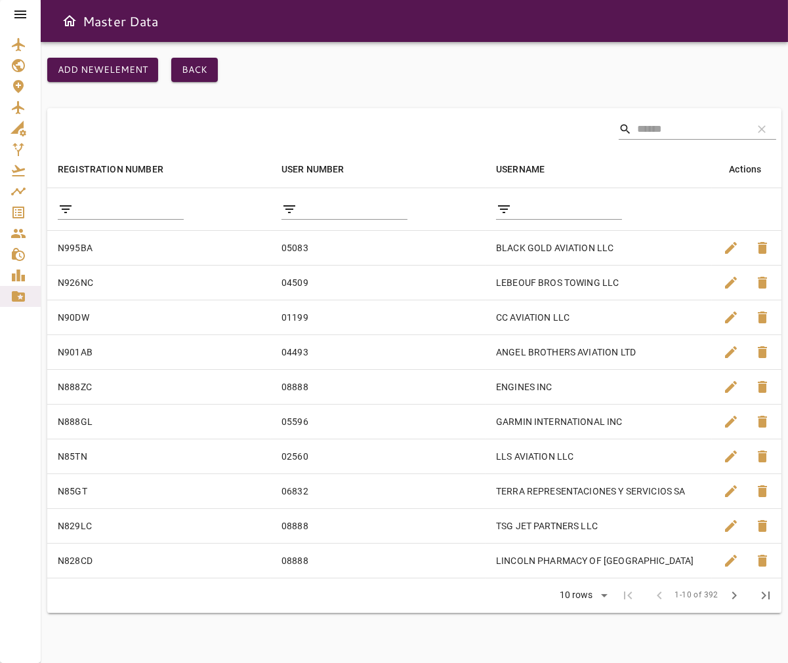
click at [20, 7] on icon at bounding box center [20, 15] width 16 height 16
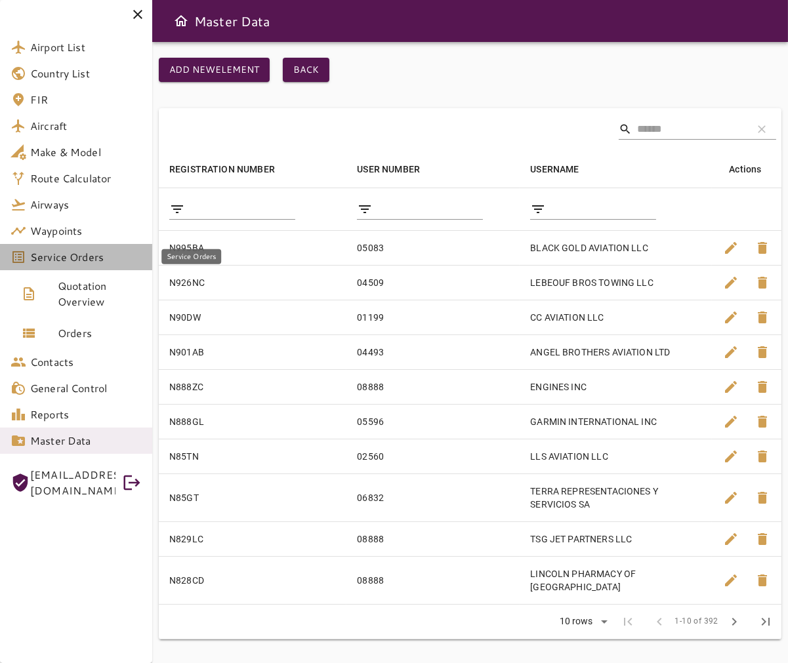
click at [125, 256] on span "Service Orders" at bounding box center [85, 257] width 111 height 16
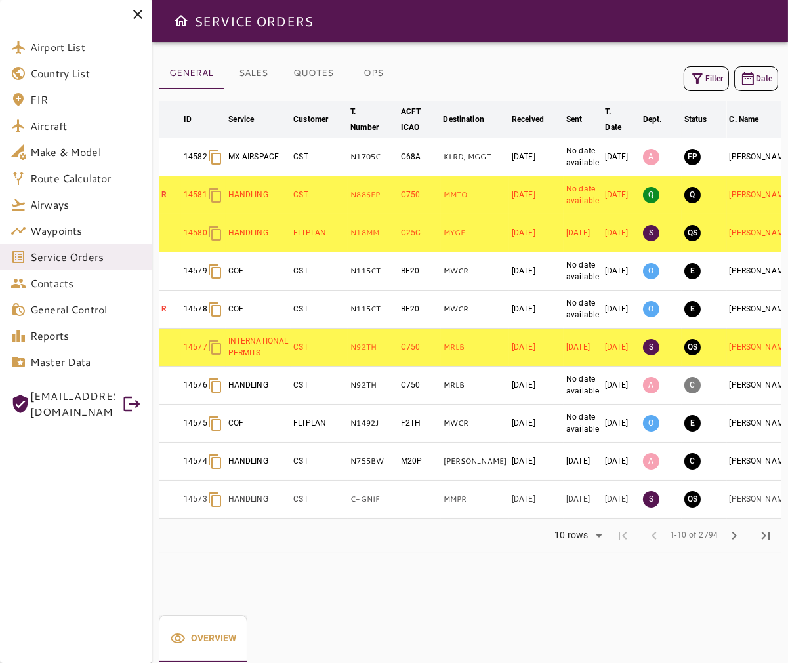
click at [134, 20] on icon at bounding box center [138, 15] width 16 height 16
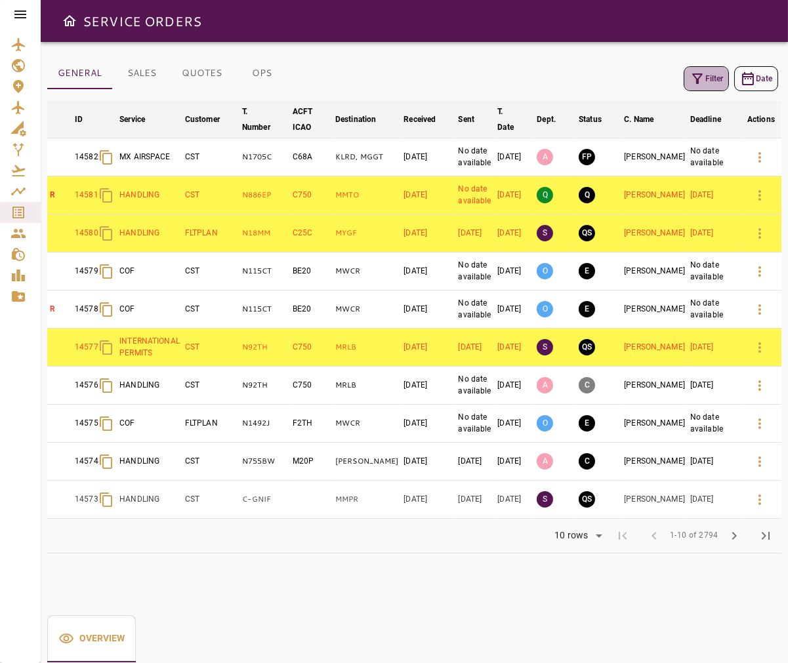
click at [694, 81] on icon "button" at bounding box center [697, 79] width 16 height 16
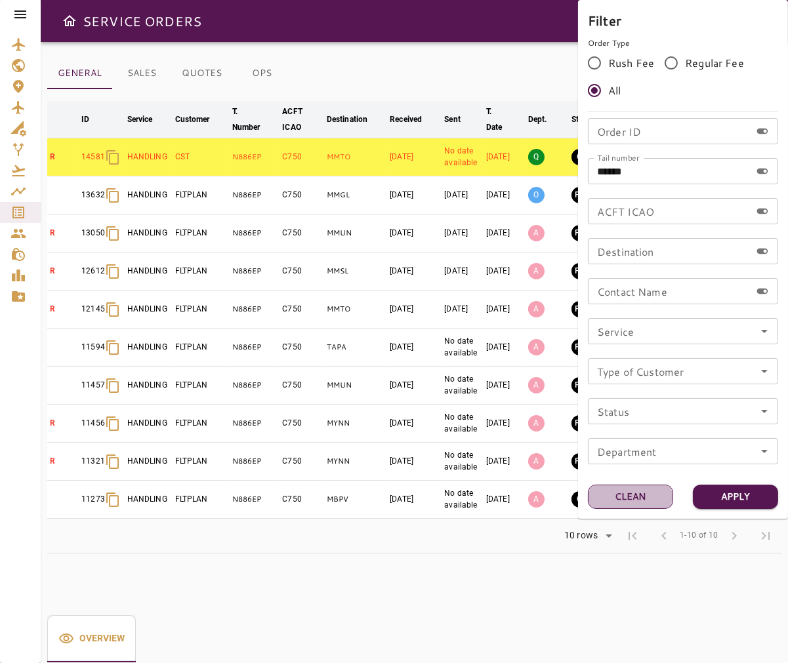
click at [644, 493] on button "Clean" at bounding box center [630, 497] width 85 height 24
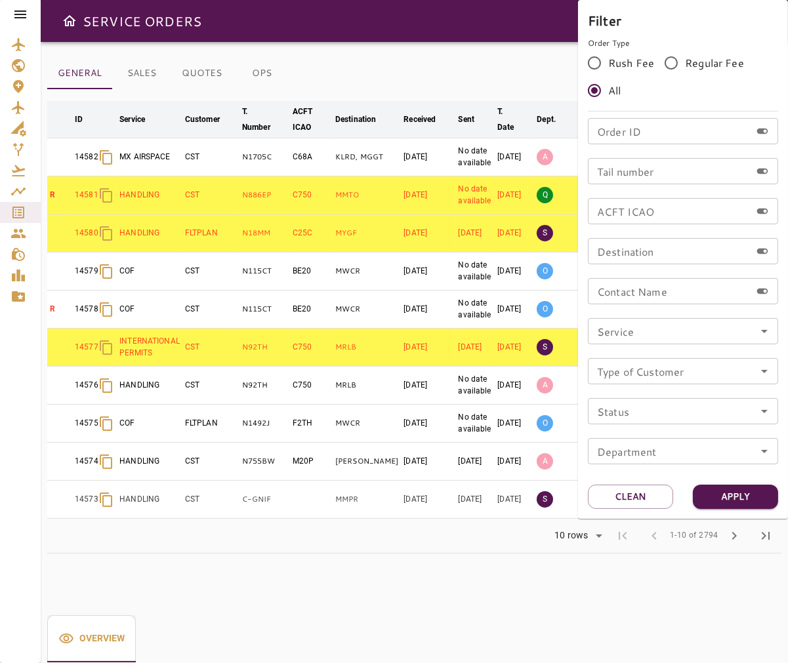
click at [449, 106] on div at bounding box center [394, 331] width 788 height 663
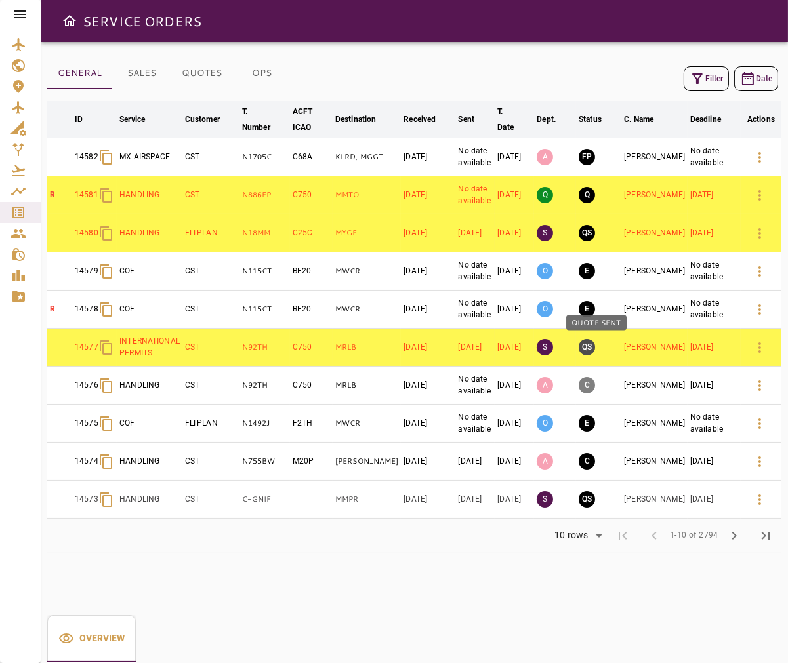
click at [593, 345] on button "QS" at bounding box center [586, 347] width 16 height 16
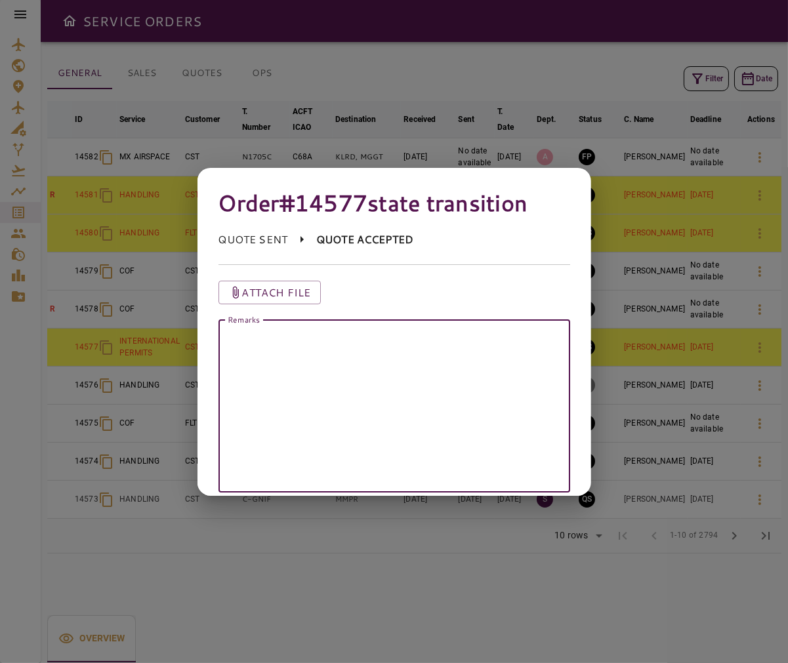
click at [313, 356] on textarea "Remarks" at bounding box center [394, 406] width 334 height 151
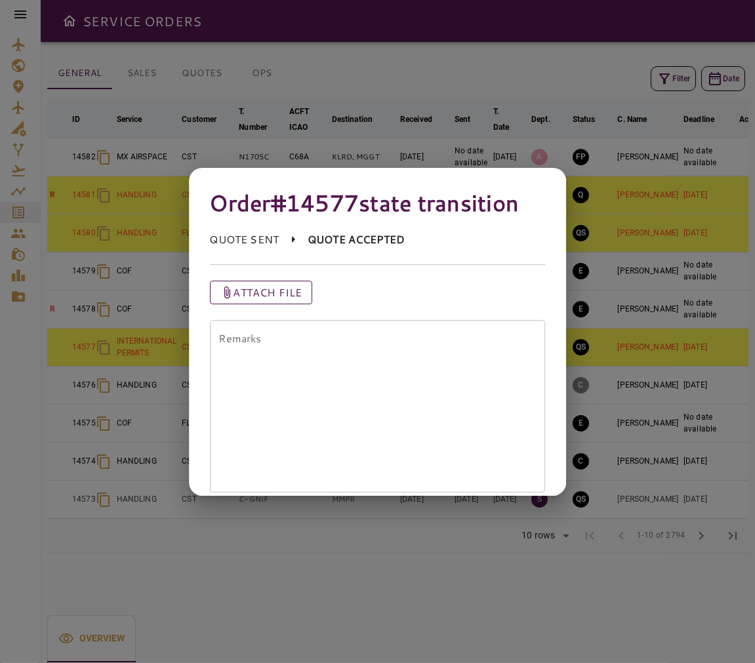
click at [292, 298] on p "Attach file" at bounding box center [267, 293] width 69 height 16
click at [0, 0] on input "Attach file" at bounding box center [0, 0] width 0 height 0
click at [445, 285] on div "Attach file" at bounding box center [378, 293] width 336 height 24
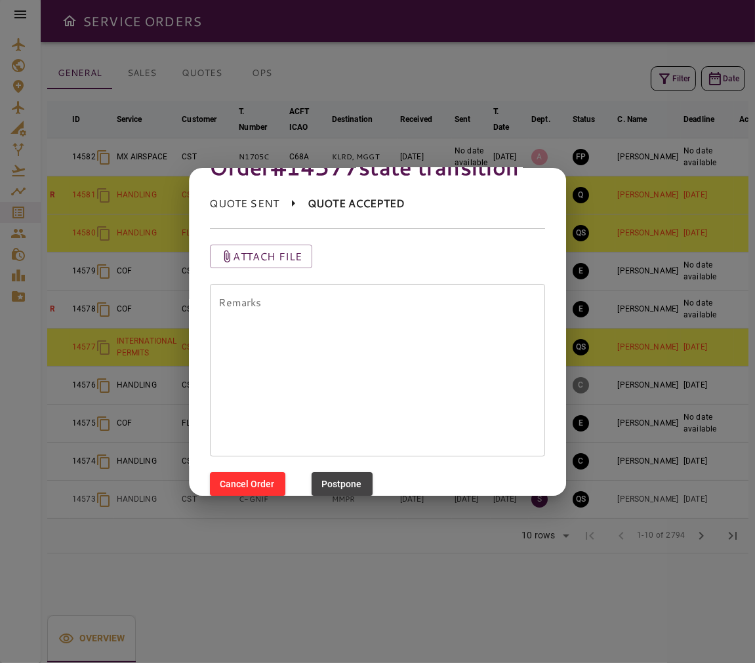
scroll to position [101, 0]
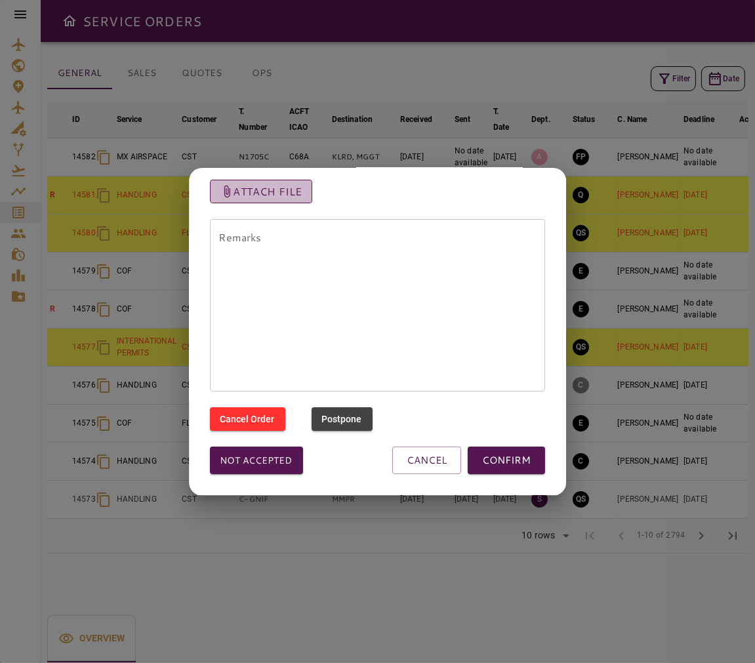
click at [271, 194] on p "Attach file" at bounding box center [267, 192] width 69 height 16
click at [0, 0] on input "Attach file" at bounding box center [0, 0] width 0 height 0
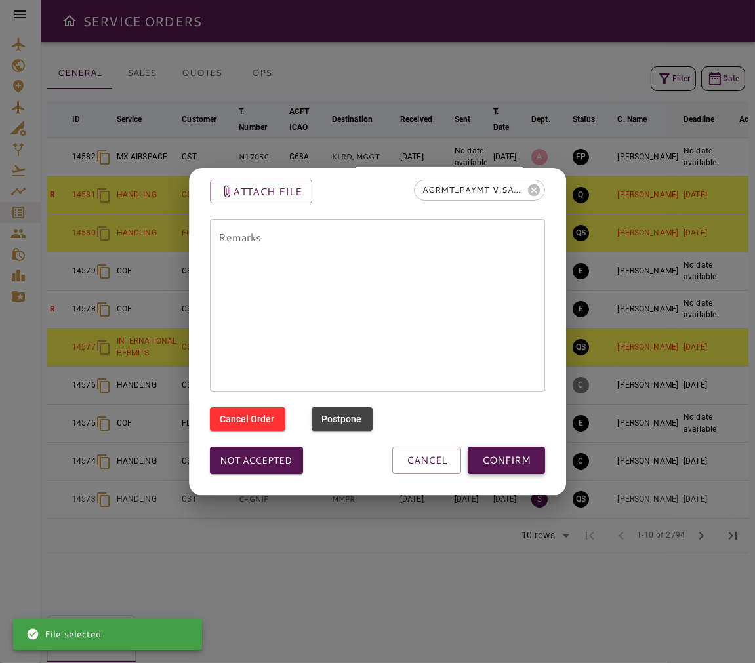
click at [521, 459] on button "CONFIRM" at bounding box center [506, 461] width 77 height 28
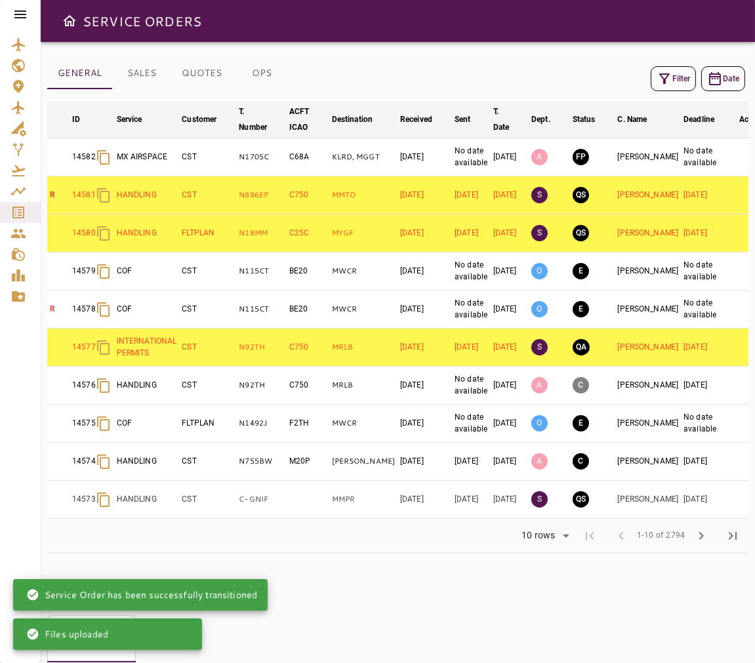
click at [658, 66] on button "Filter" at bounding box center [673, 78] width 45 height 25
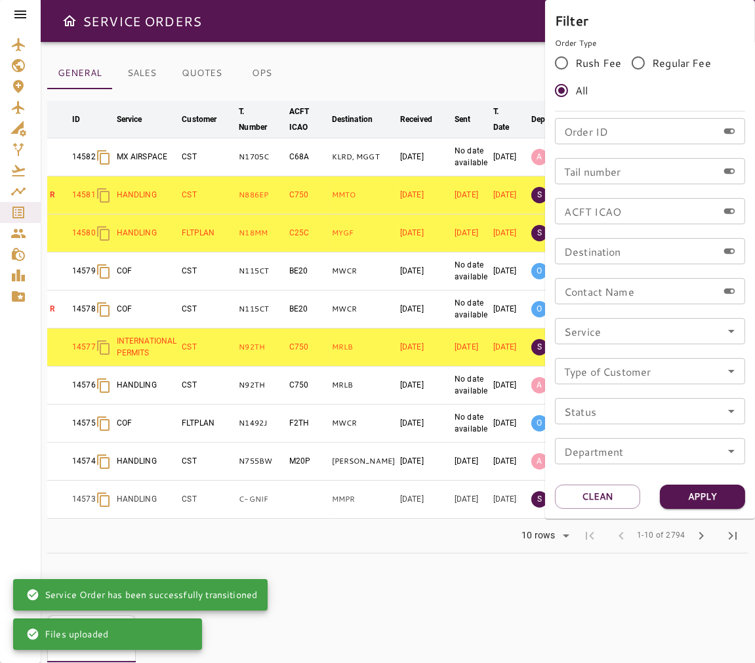
click at [630, 171] on input "Tail number" at bounding box center [636, 171] width 163 height 26
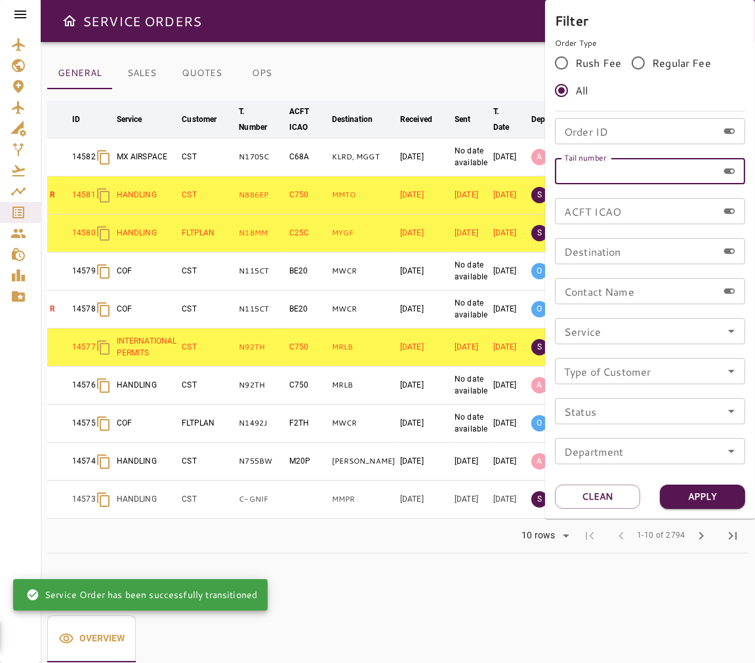
paste input "******"
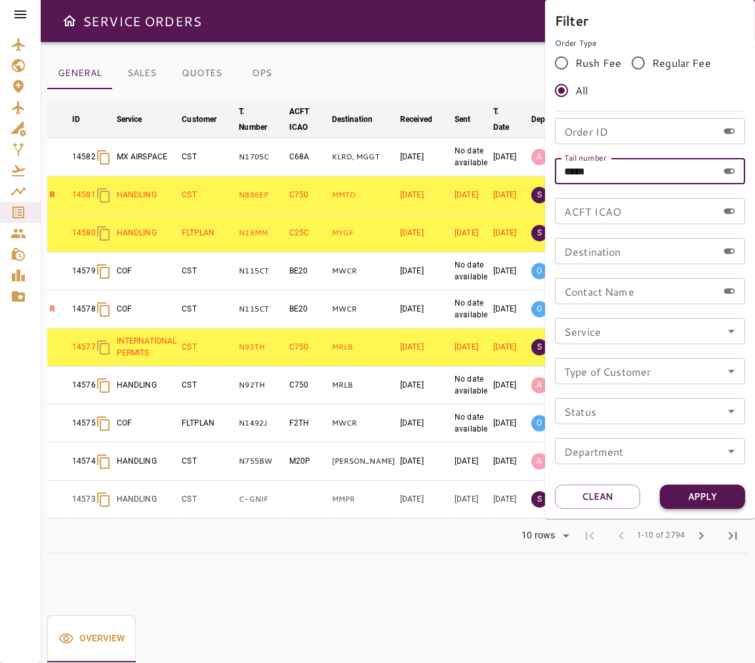
type input "*****"
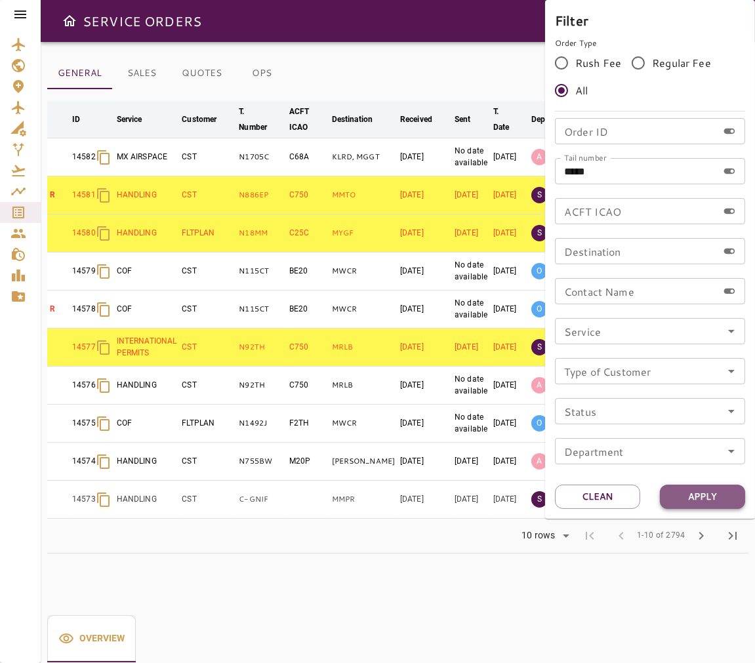
click at [697, 498] on button "Apply" at bounding box center [702, 497] width 85 height 24
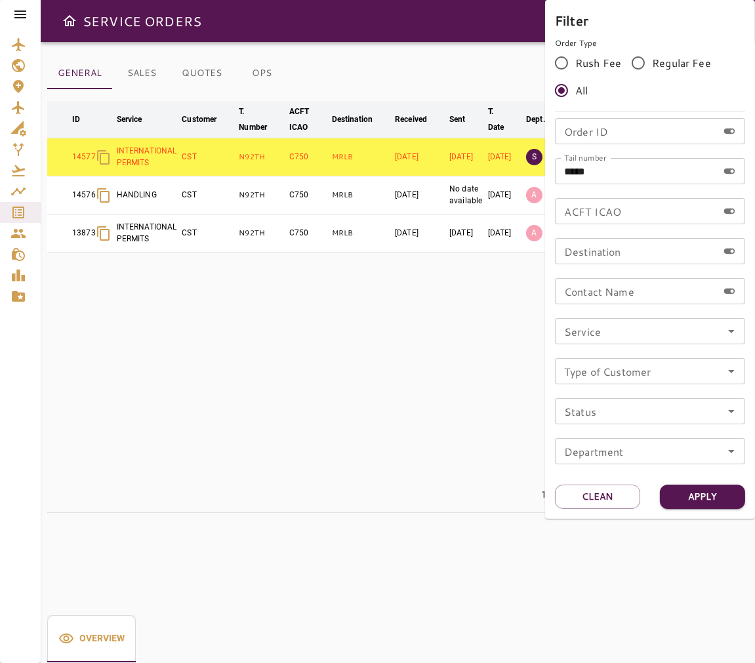
click at [475, 320] on div at bounding box center [377, 331] width 755 height 663
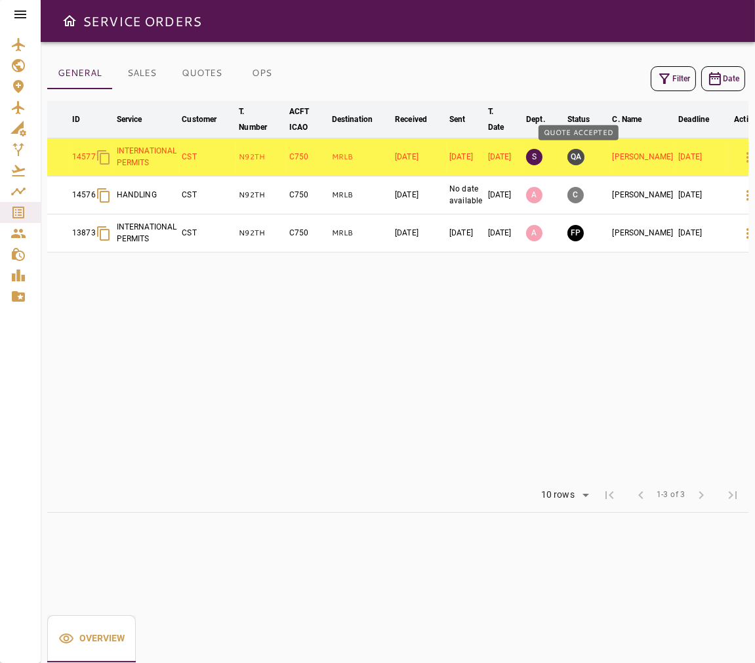
click at [578, 160] on button "QA" at bounding box center [575, 157] width 17 height 16
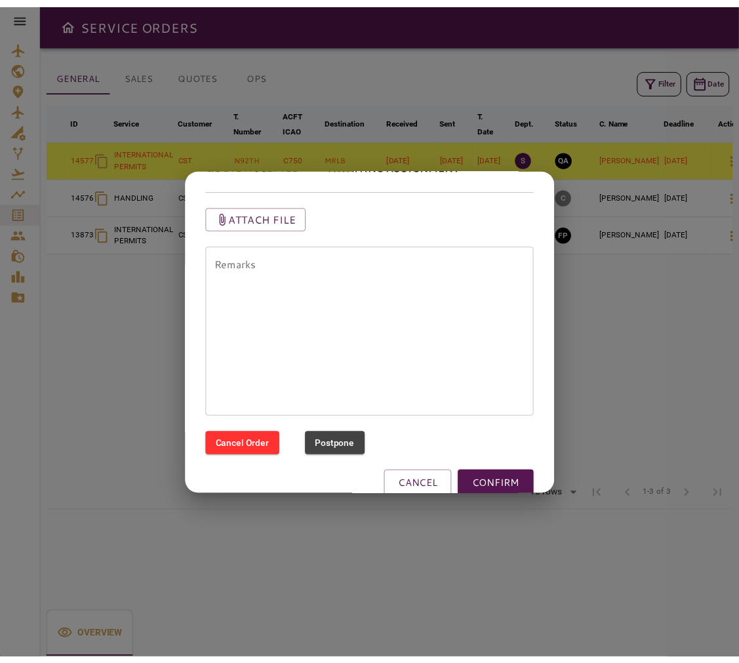
scroll to position [0, 0]
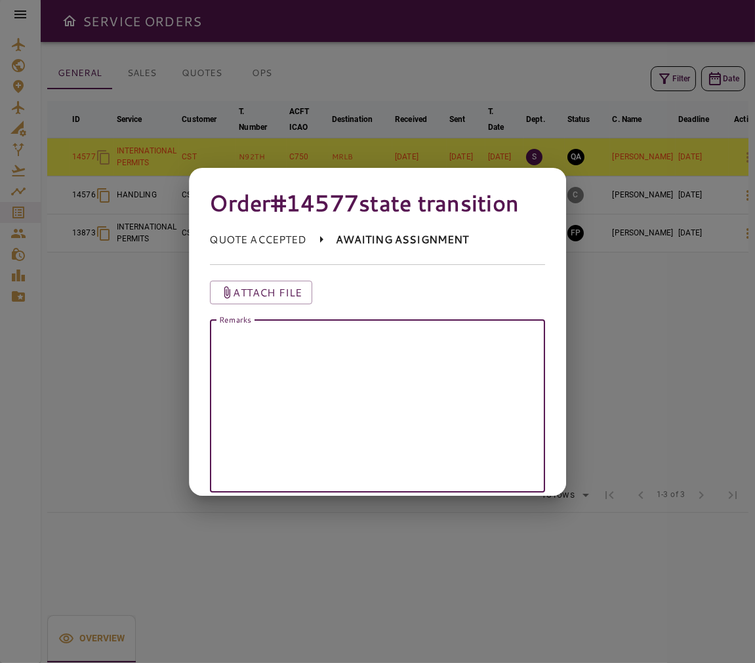
click at [414, 356] on textarea "Remarks" at bounding box center [377, 406] width 317 height 151
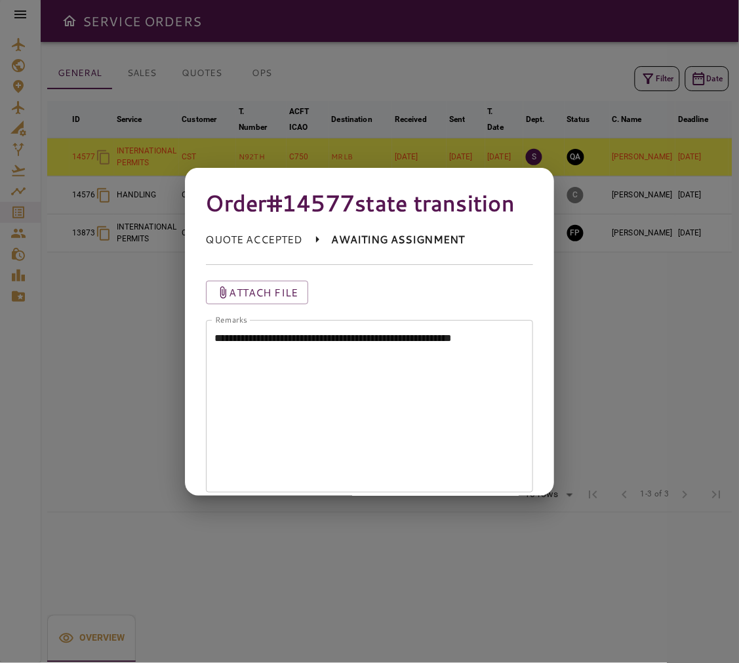
click at [350, 384] on textarea "**********" at bounding box center [364, 406] width 298 height 151
drag, startPoint x: 296, startPoint y: 201, endPoint x: 357, endPoint y: 203, distance: 61.0
click at [357, 203] on h4 "Order #14577 state transition" at bounding box center [370, 203] width 328 height 28
copy h4 "14577"
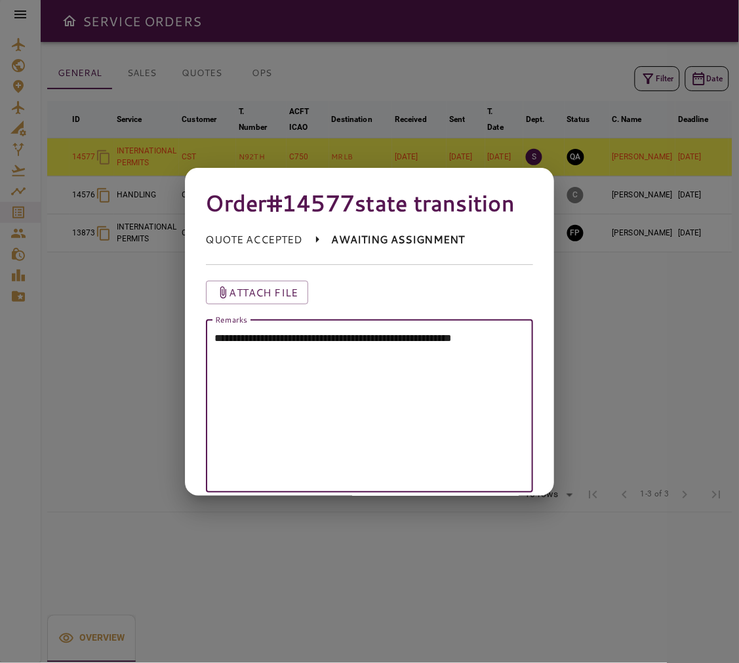
click at [333, 395] on textarea "**********" at bounding box center [364, 406] width 298 height 151
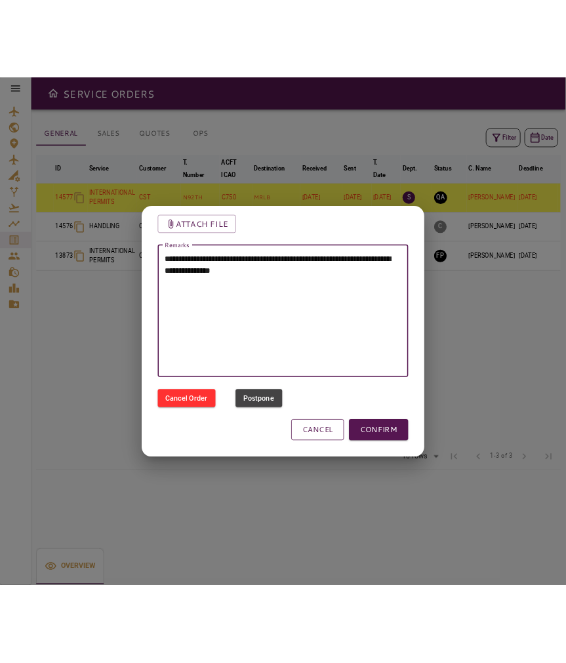
scroll to position [129, 0]
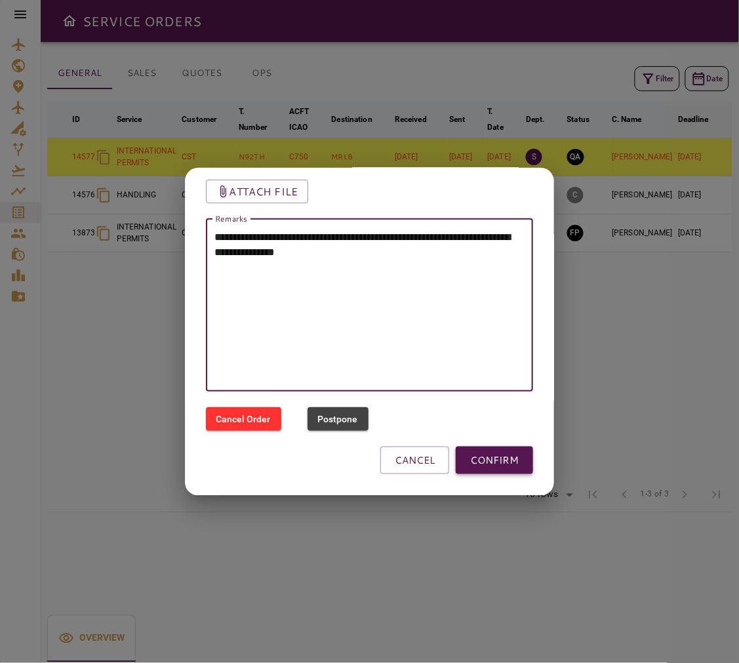
type textarea "**********"
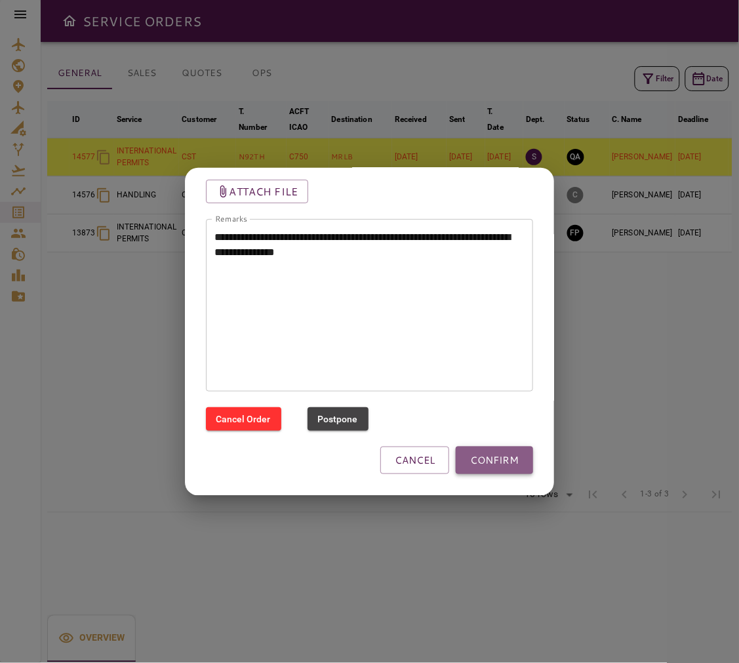
click at [469, 456] on button "CONFIRM" at bounding box center [494, 461] width 77 height 28
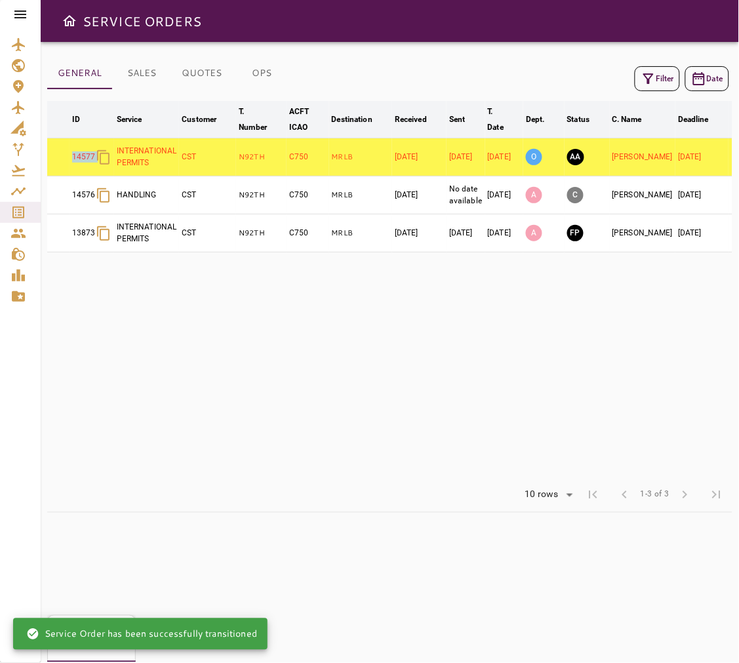
drag, startPoint x: 88, startPoint y: 159, endPoint x: 107, endPoint y: 160, distance: 19.1
click at [107, 160] on tr "14577 INTERNATIONAL PERMITS CST N92TH C750 MRLB [DATE] [DATE] [DATE] O AA [PERS…" at bounding box center [406, 157] width 719 height 38
copy div "14577"
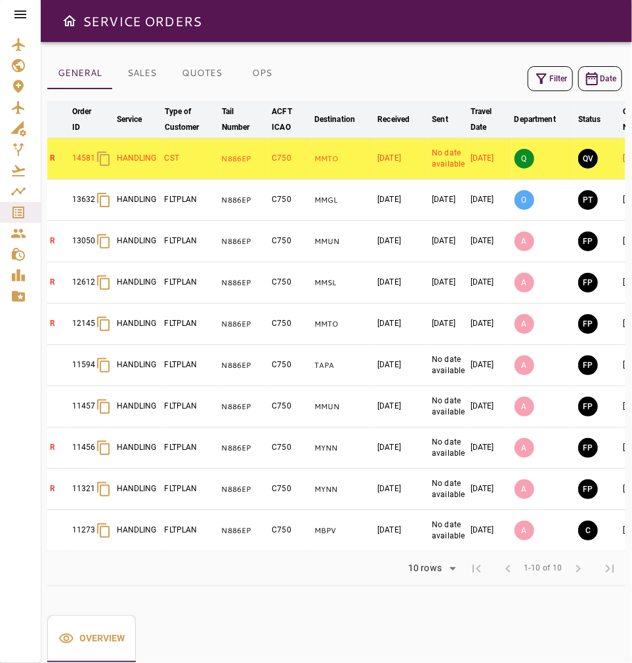
drag, startPoint x: 218, startPoint y: 199, endPoint x: 220, endPoint y: 155, distance: 44.0
click at [222, 200] on tr "13632 HANDLING FLTPLAN N886EP C750 MMGL [DATE] [DATE] [DATE] O PT [PERSON_NAME]…" at bounding box center [412, 200] width 730 height 41
drag, startPoint x: 219, startPoint y: 151, endPoint x: 256, endPoint y: 164, distance: 38.8
click at [252, 160] on tr "R 14581 HANDLING CST N886EP C750 MMTO [DATE] No date available [DATE] Q QV [PER…" at bounding box center [412, 158] width 730 height 41
copy tr "N886EP"
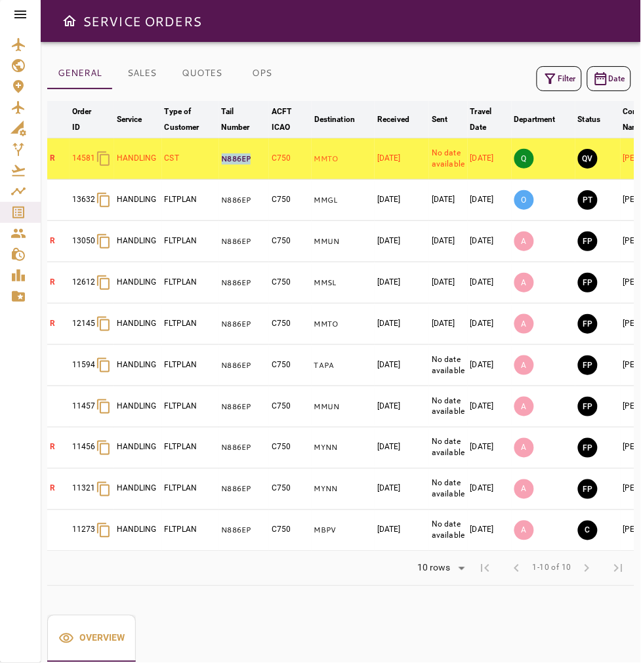
click at [254, 164] on p "N886EP" at bounding box center [244, 158] width 45 height 11
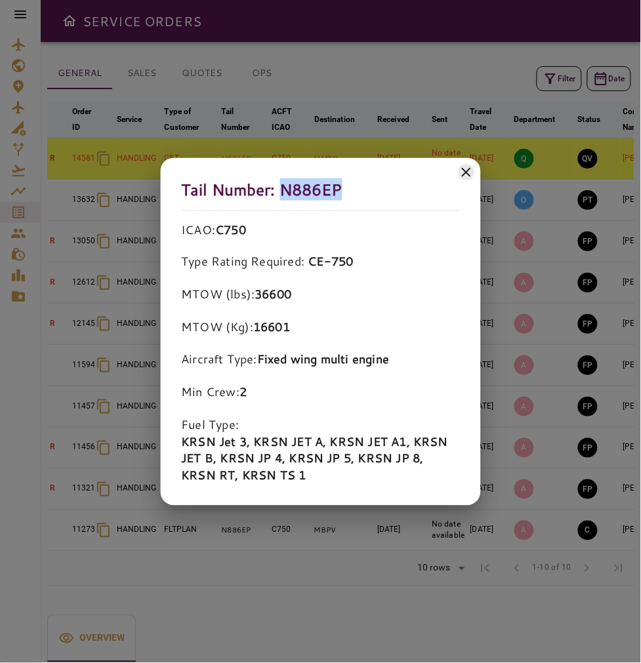
copy h5 "N886EP"
drag, startPoint x: 351, startPoint y: 197, endPoint x: 282, endPoint y: 193, distance: 69.0
click at [282, 192] on h5 "Tail Number: N886EP" at bounding box center [320, 193] width 279 height 31
click at [462, 169] on icon at bounding box center [466, 172] width 16 height 16
